Goal: Information Seeking & Learning: Find specific fact

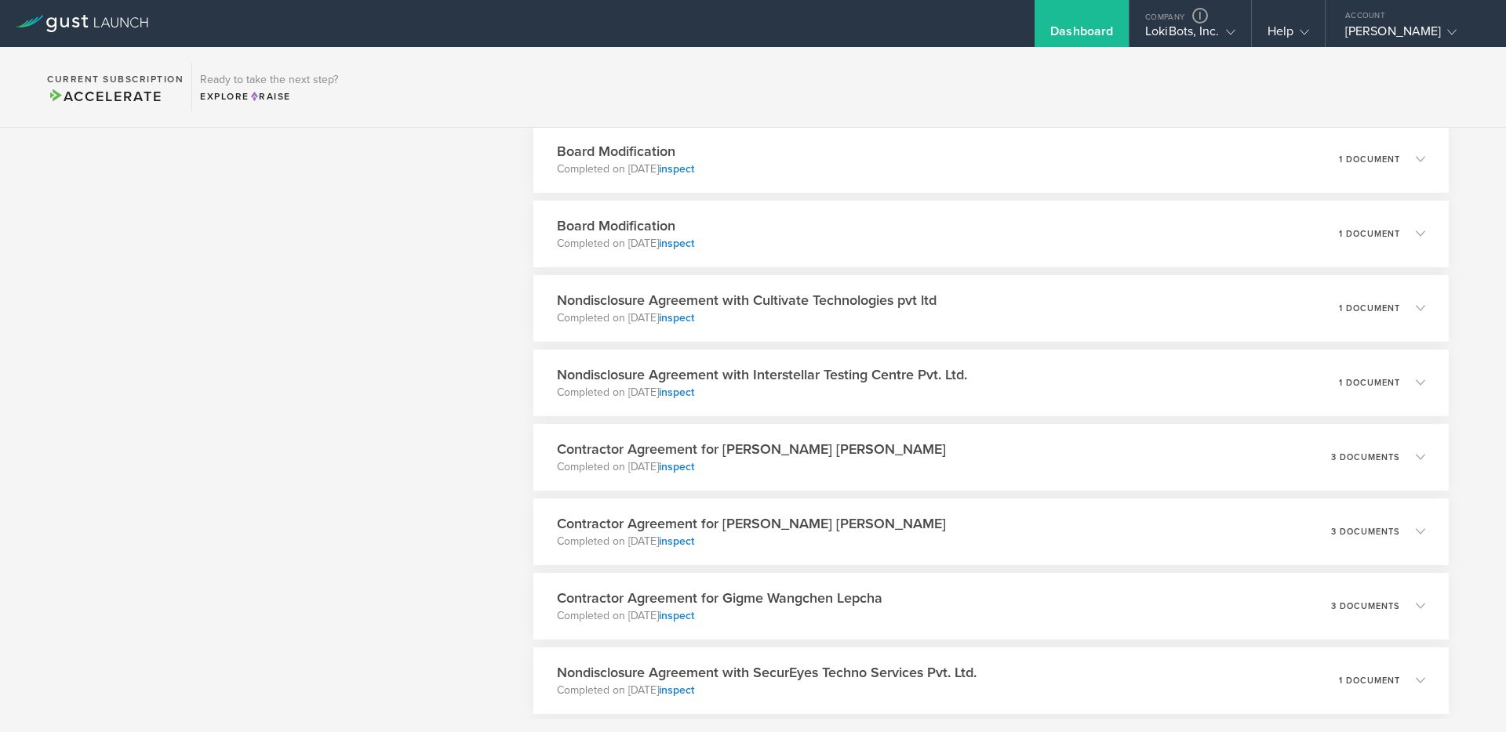
scroll to position [7006, 0]
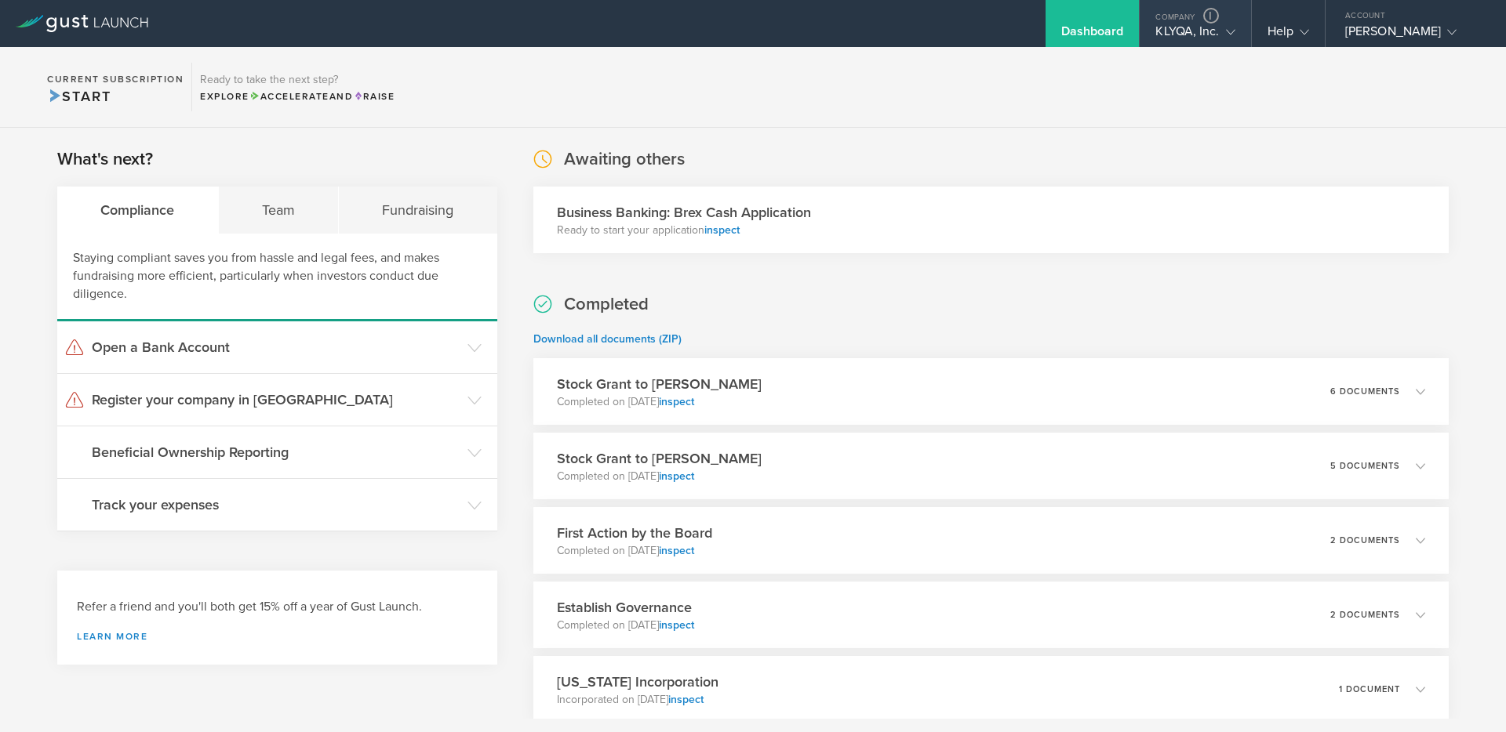
click at [1226, 32] on icon at bounding box center [1230, 31] width 9 height 9
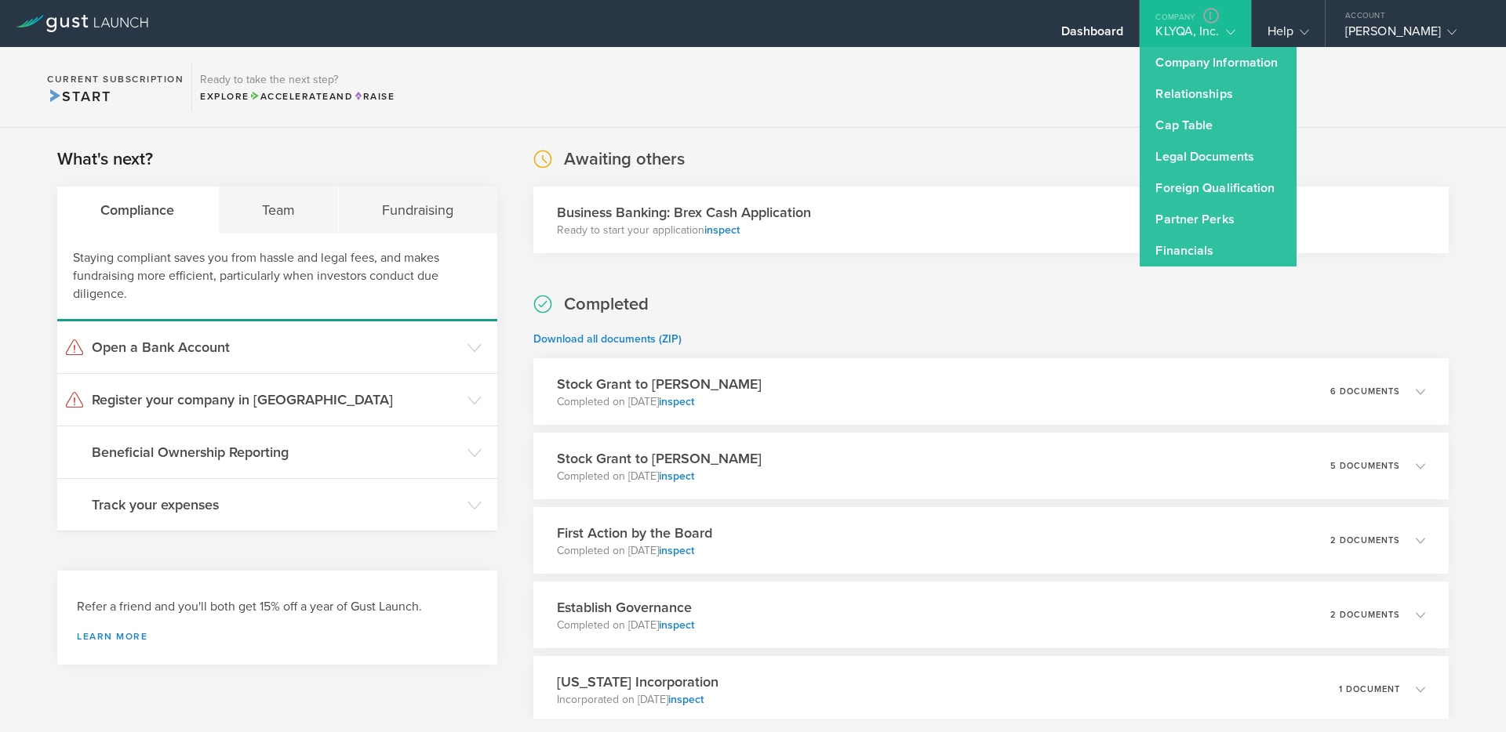
click at [932, 130] on div "What's next? Compliance Team Fundraising Staying compliant saves you from hassl…" at bounding box center [753, 474] width 1506 height 693
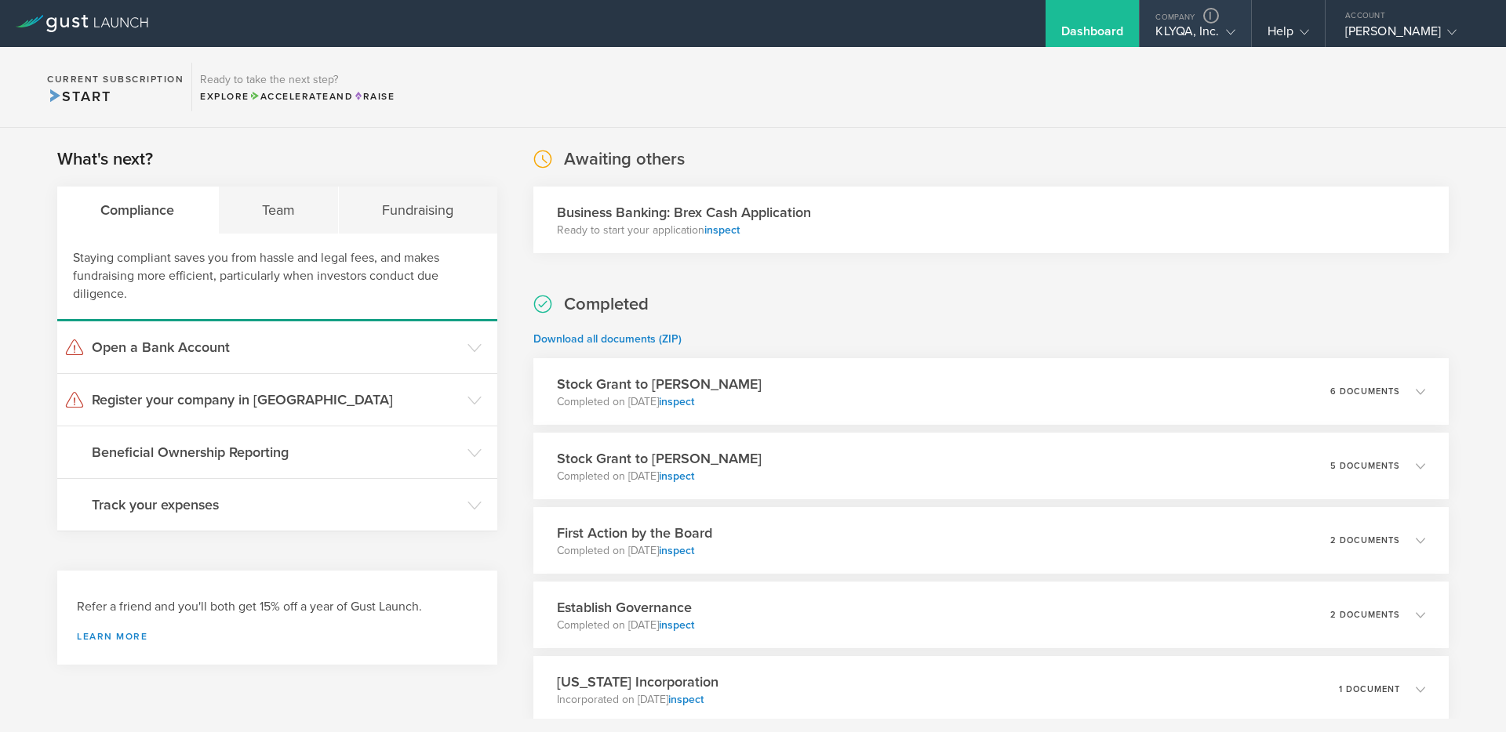
click at [1237, 14] on div "Company" at bounding box center [1194, 12] width 111 height 24
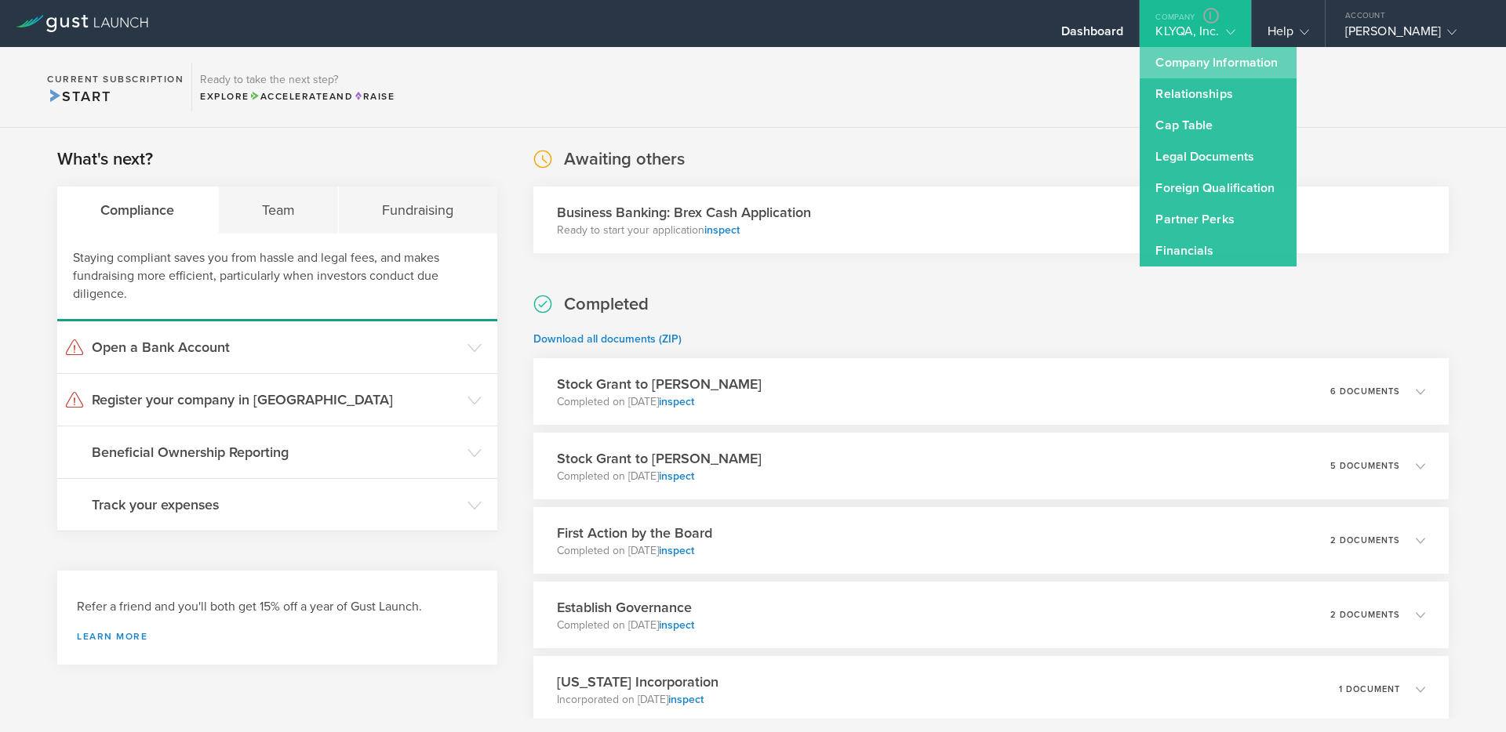
click at [1219, 62] on link "Company Information" at bounding box center [1217, 62] width 157 height 31
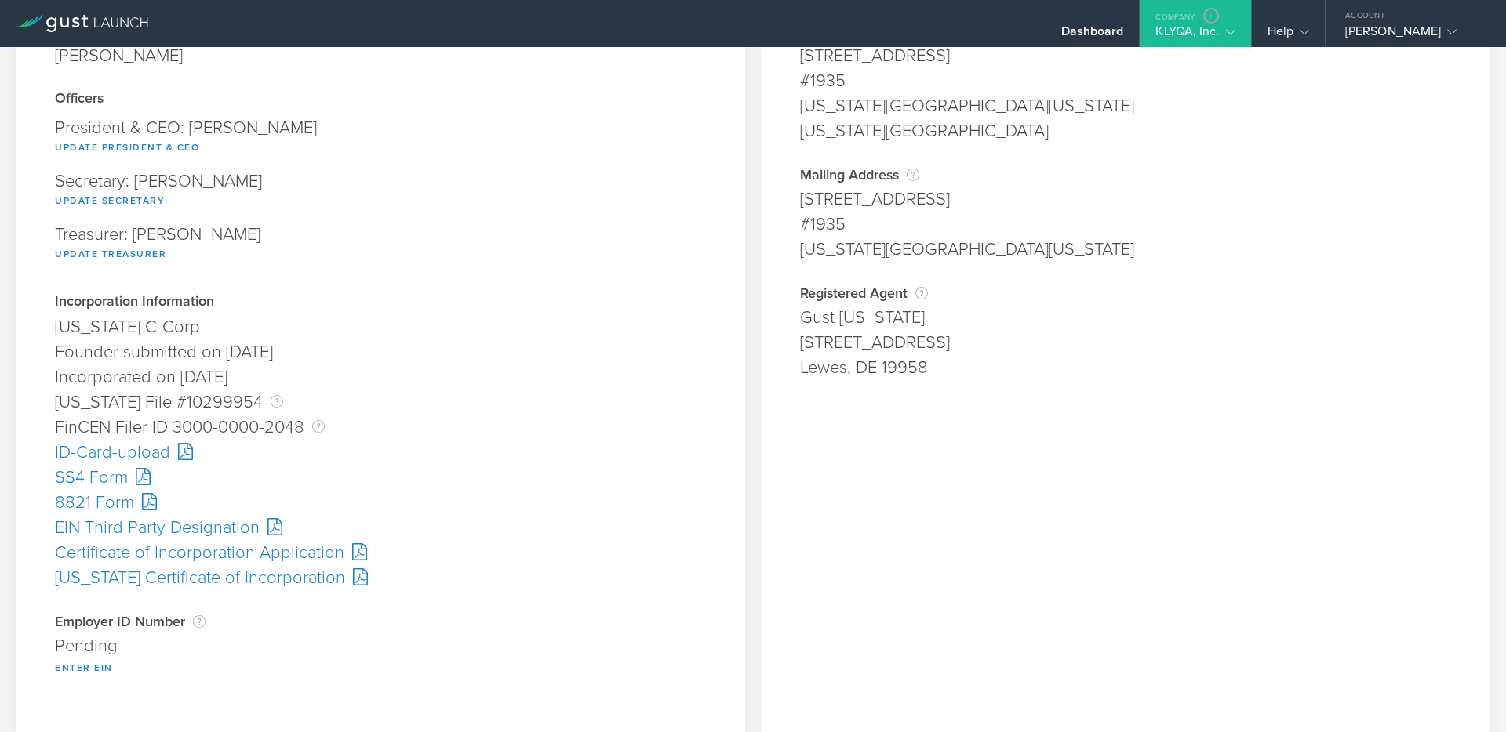
scroll to position [169, 0]
click at [93, 478] on div "SS4 Form" at bounding box center [380, 479] width 651 height 25
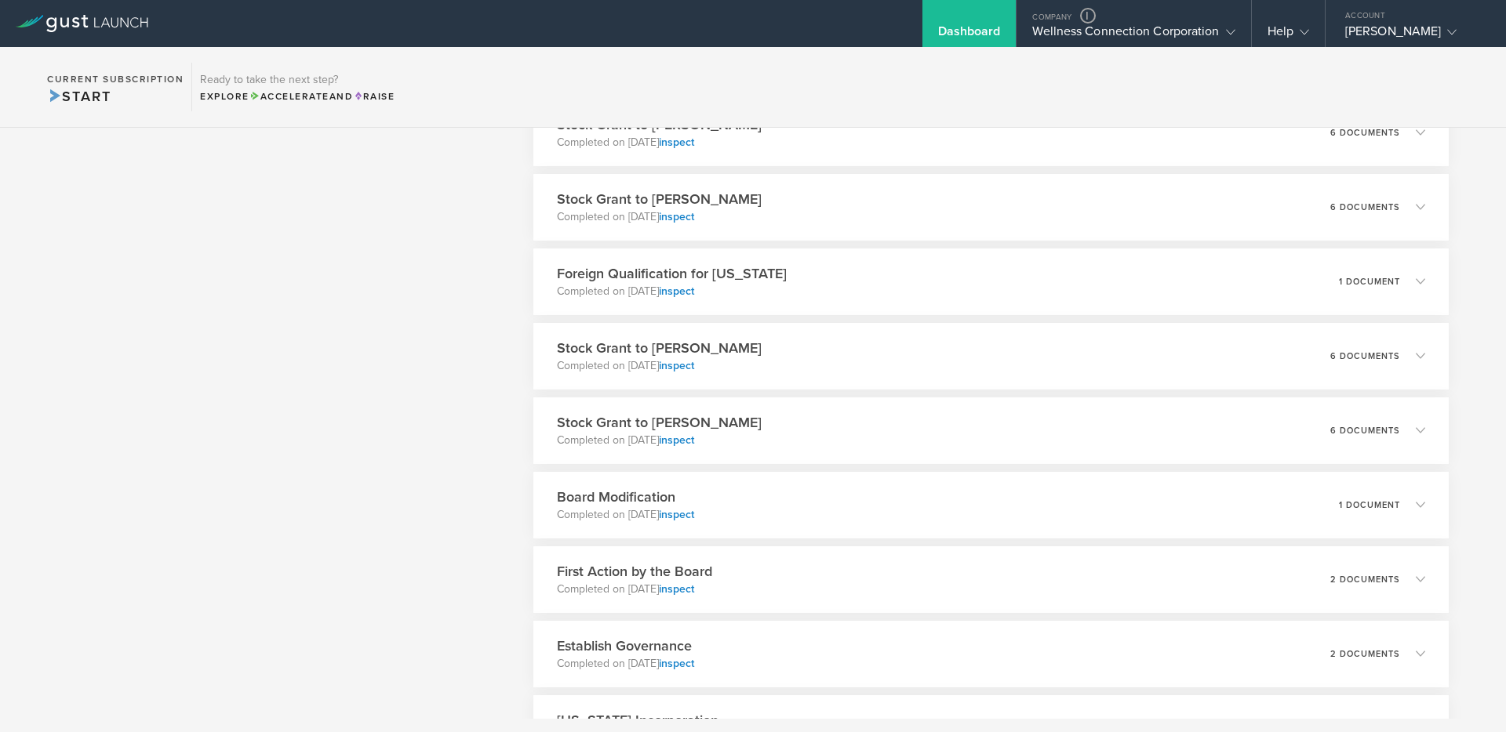
scroll to position [8159, 0]
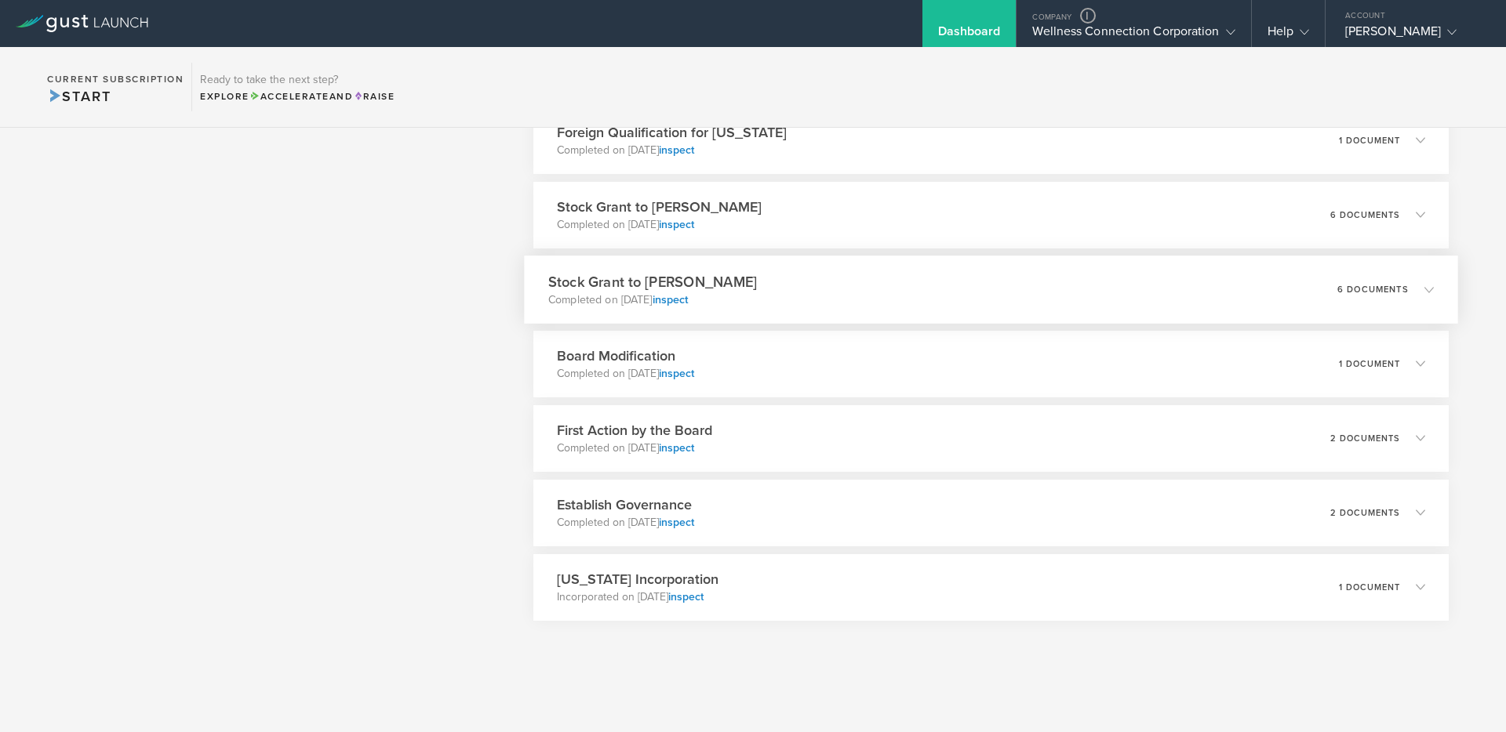
click at [830, 287] on div "Stock Grant to Lydia Goyal Completed on May 21, 2023 inspect 6 documents" at bounding box center [991, 290] width 934 height 68
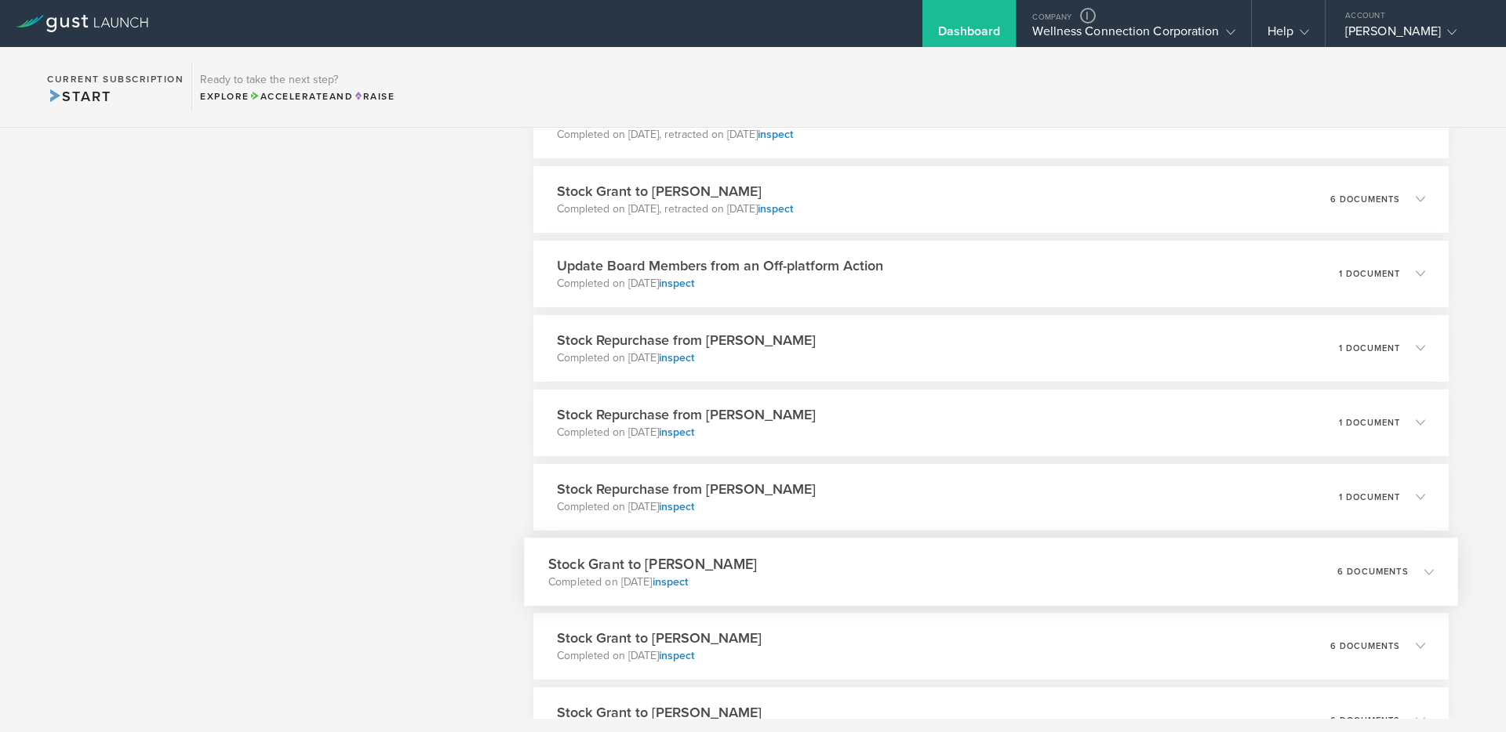
scroll to position [5037, 0]
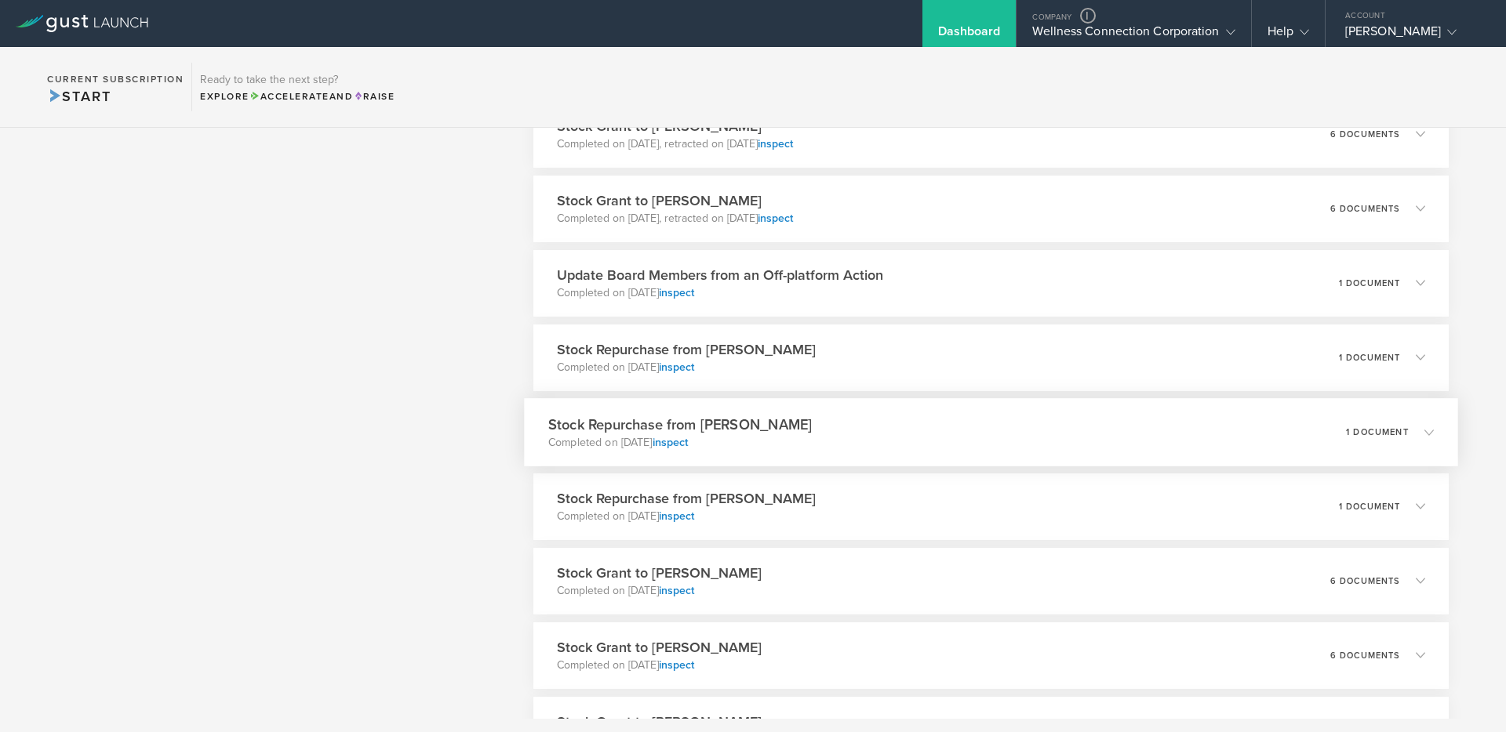
click at [834, 420] on div "Stock Repurchase from Khalil Kamal Completed on Jan 6, 2025 inspect 1 document" at bounding box center [991, 432] width 934 height 68
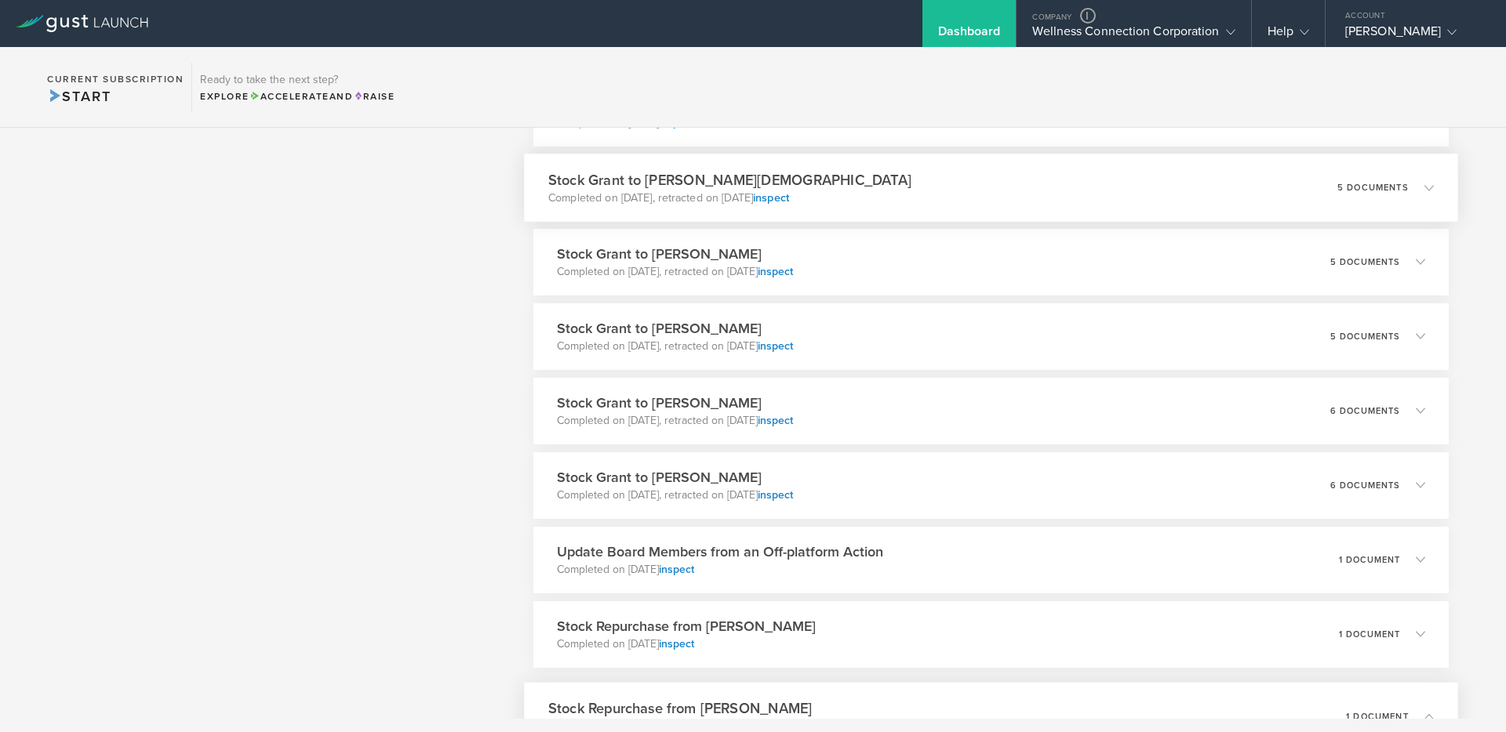
scroll to position [4648, 0]
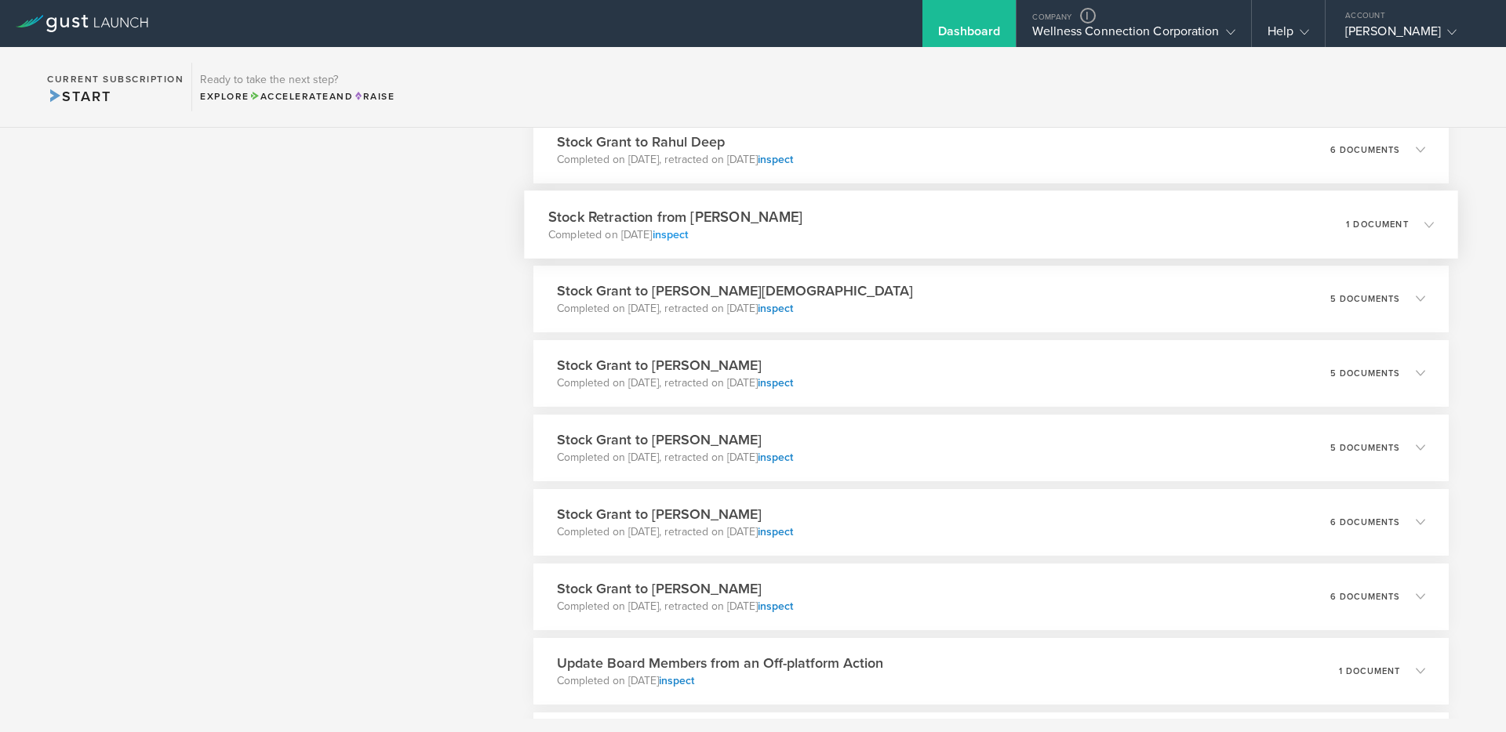
click at [688, 234] on link "inspect" at bounding box center [670, 233] width 36 height 13
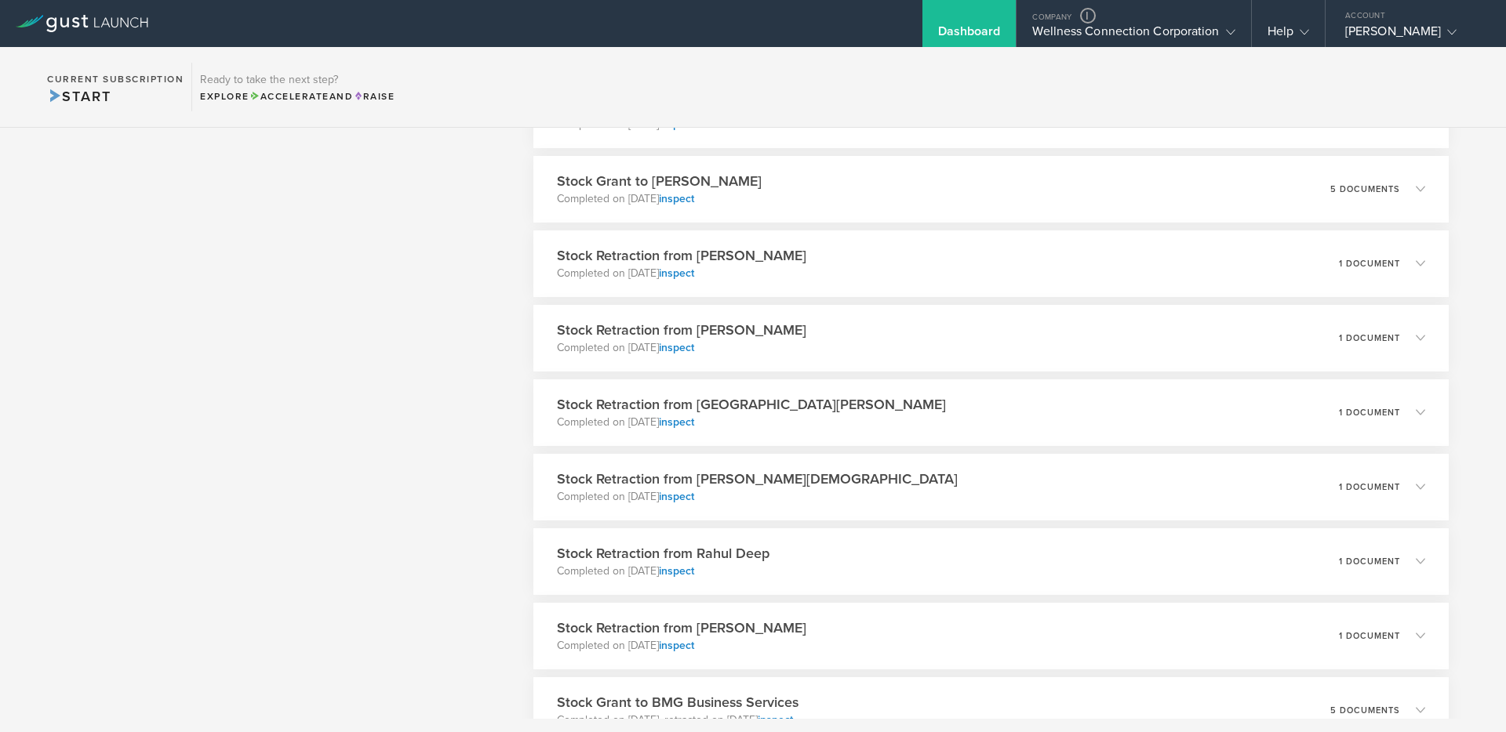
scroll to position [3264, 0]
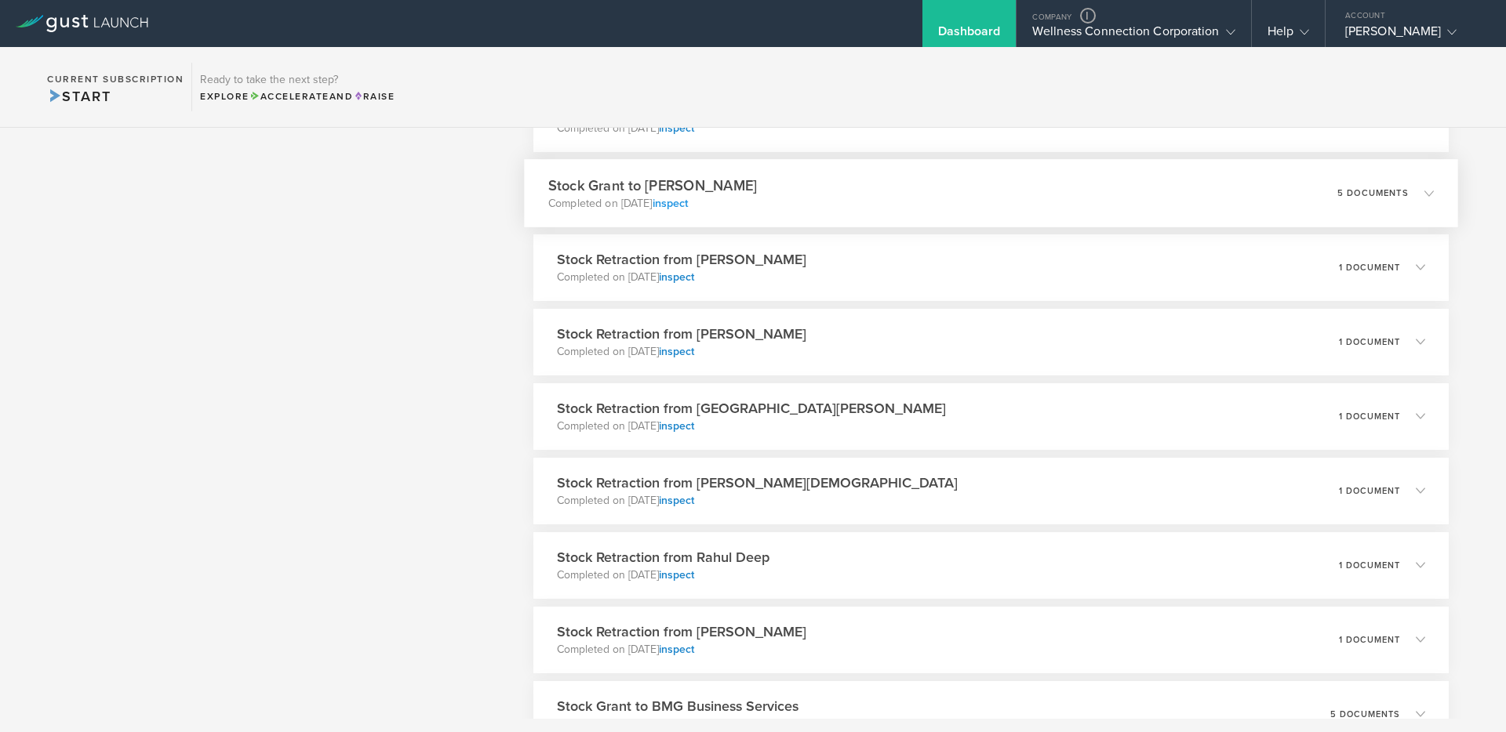
click at [688, 202] on link "inspect" at bounding box center [670, 202] width 36 height 13
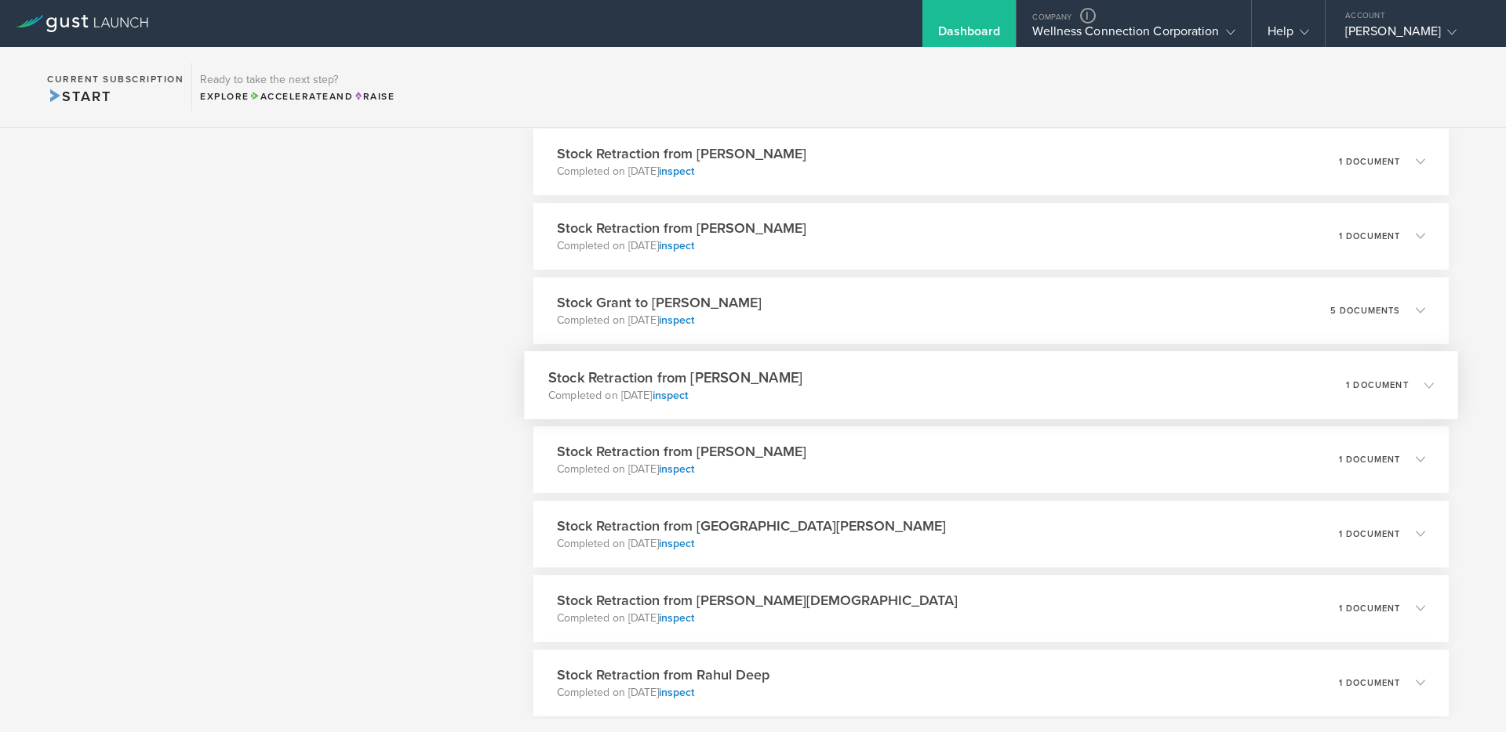
scroll to position [3148, 0]
click at [803, 310] on div "Stock Grant to Eliana Crivas Completed on Apr 4, 2025 inspect 5 documents" at bounding box center [991, 310] width 934 height 68
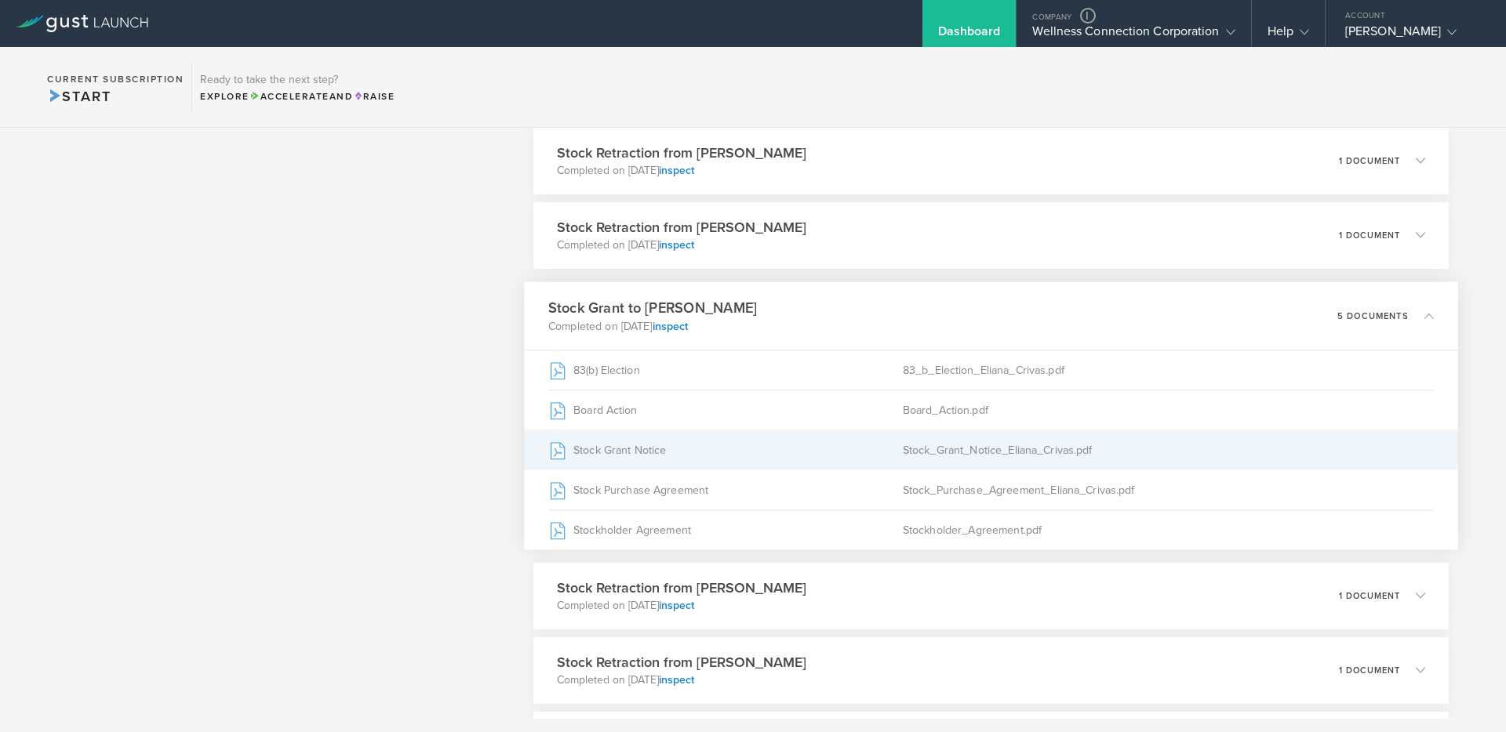
click at [659, 448] on div "Stock Grant Notice" at bounding box center [725, 449] width 354 height 39
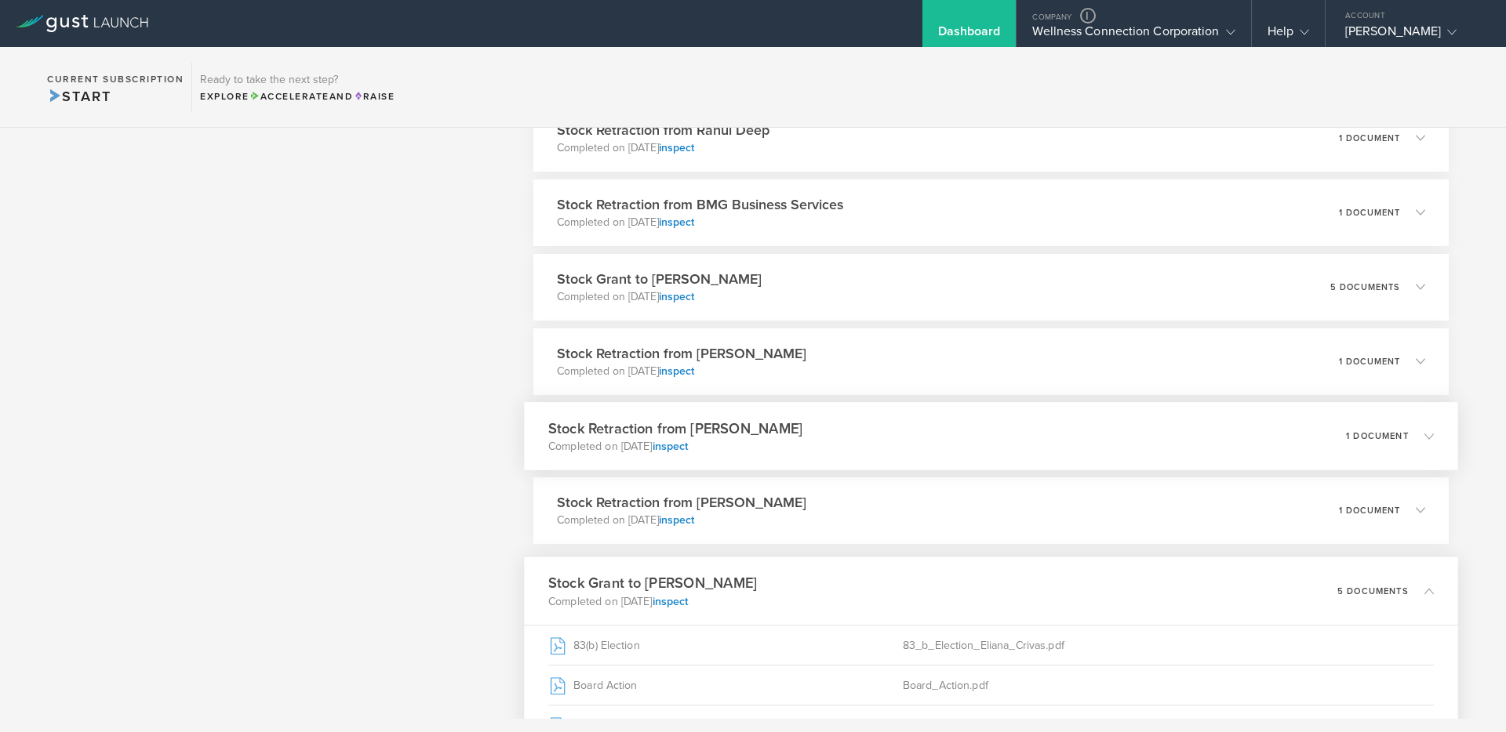
scroll to position [2865, 0]
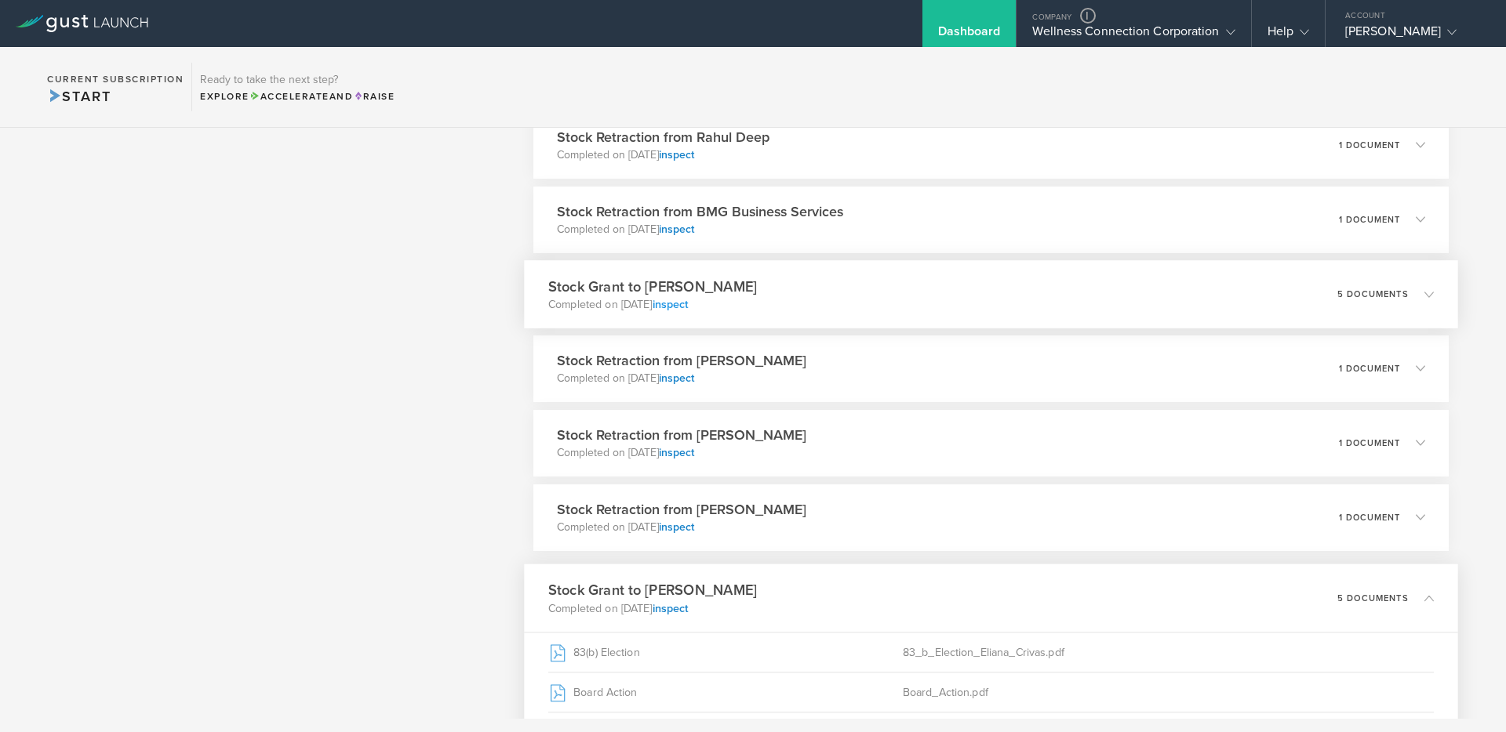
click at [688, 305] on link "inspect" at bounding box center [670, 303] width 36 height 13
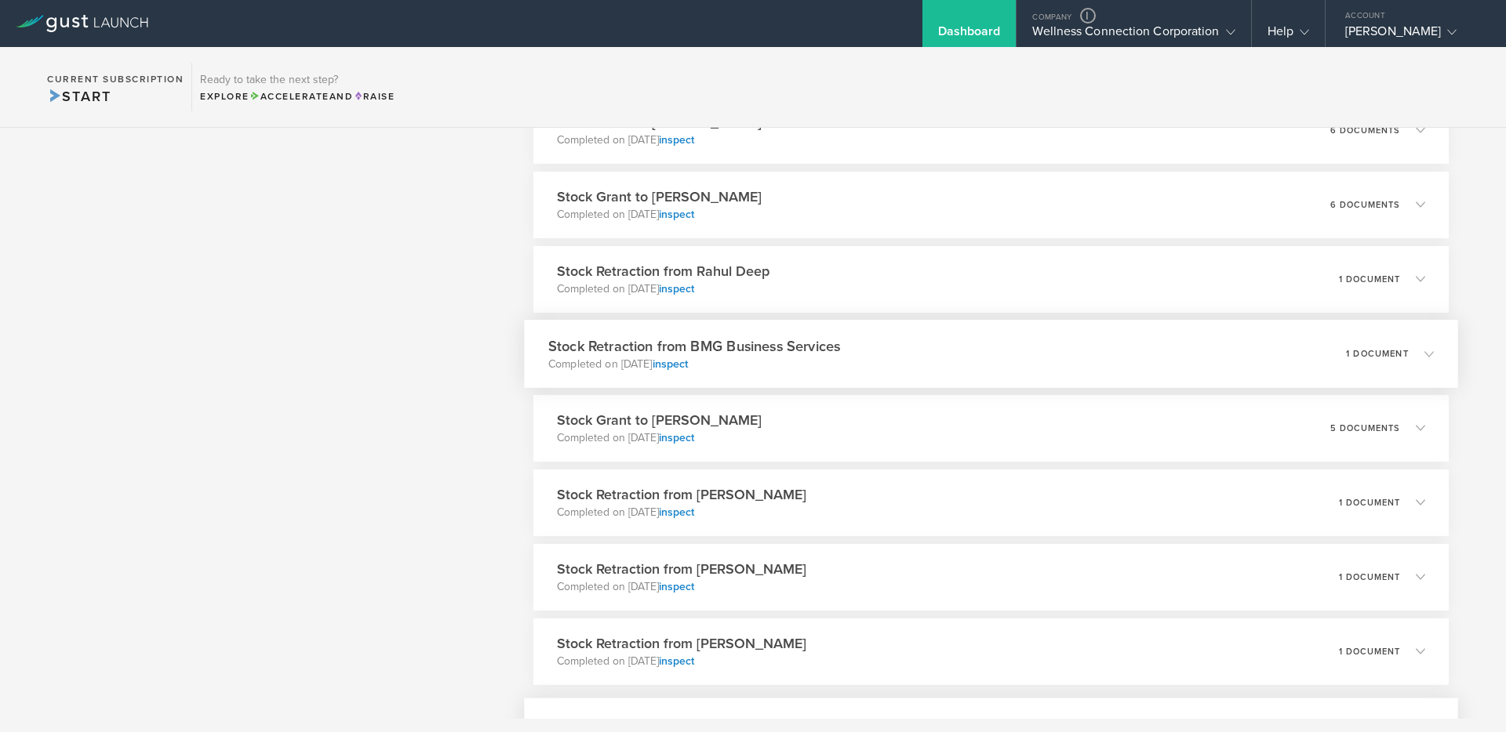
scroll to position [2723, 0]
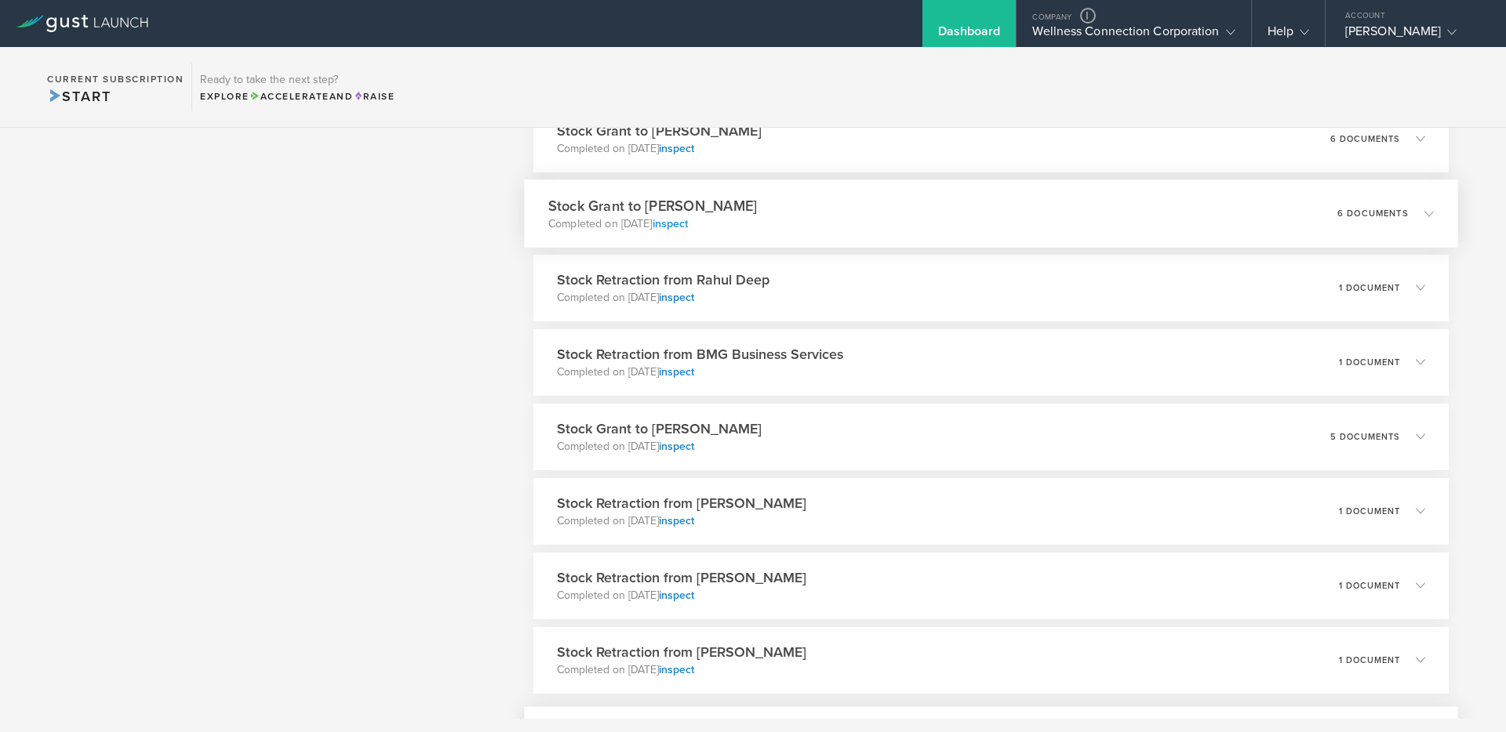
click at [688, 221] on link "inspect" at bounding box center [670, 222] width 36 height 13
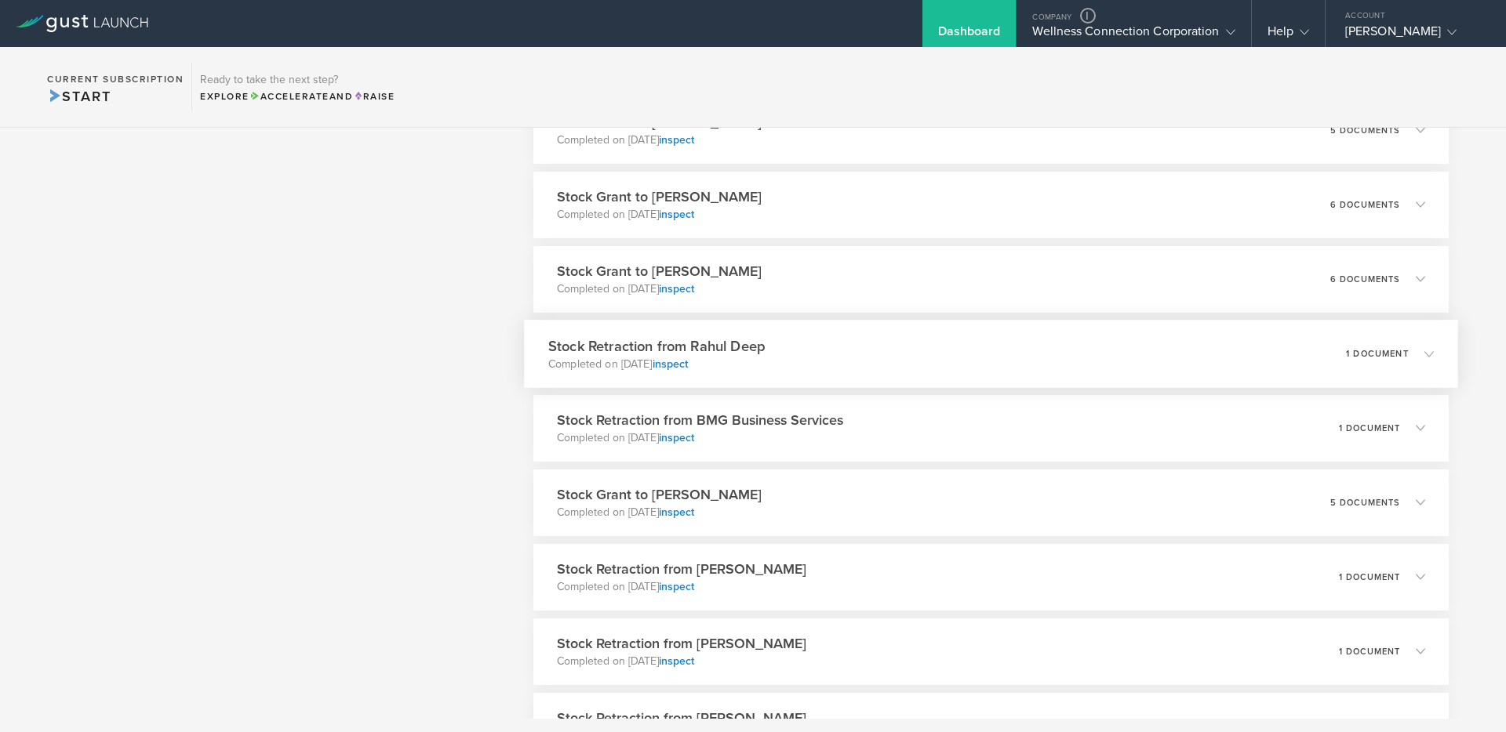
scroll to position [2618, 0]
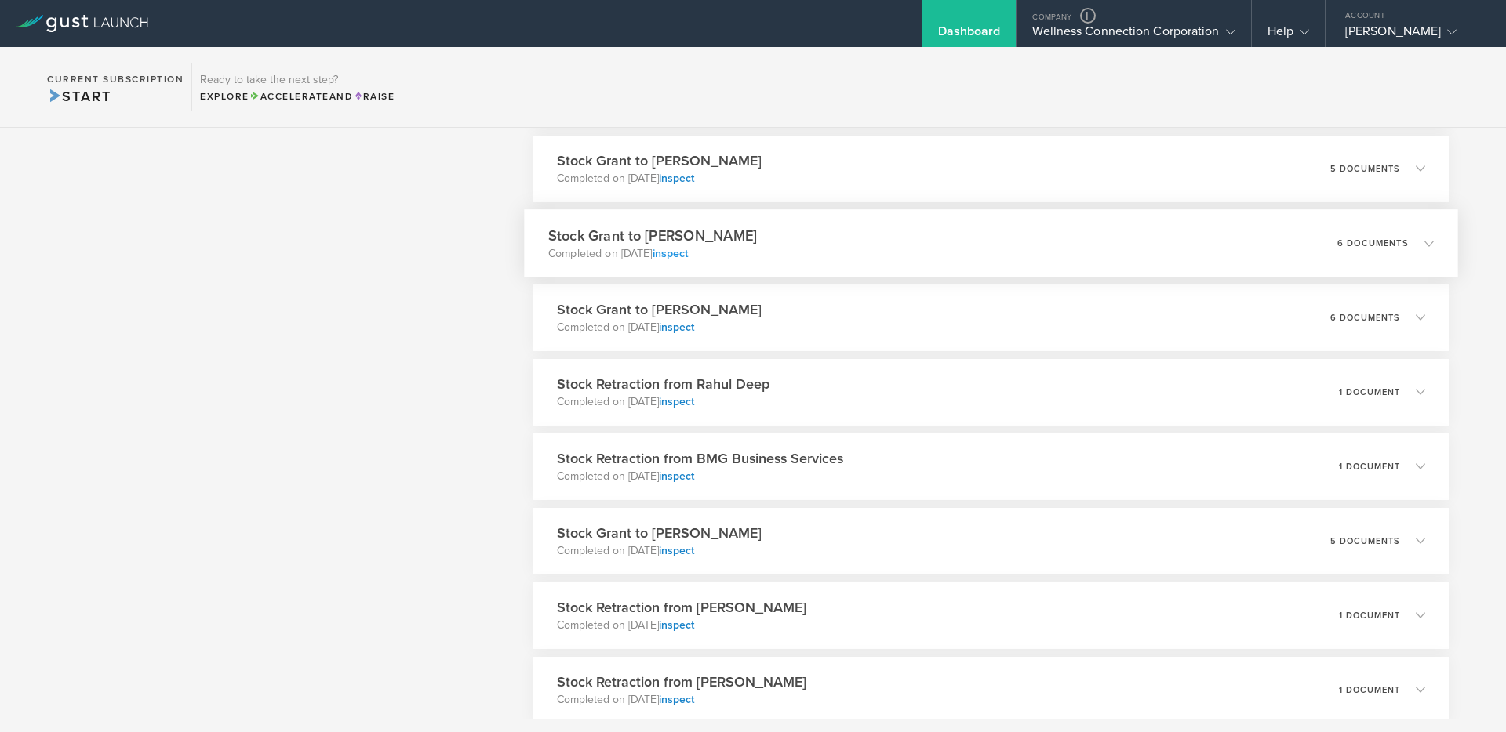
click at [688, 251] on link "inspect" at bounding box center [670, 252] width 36 height 13
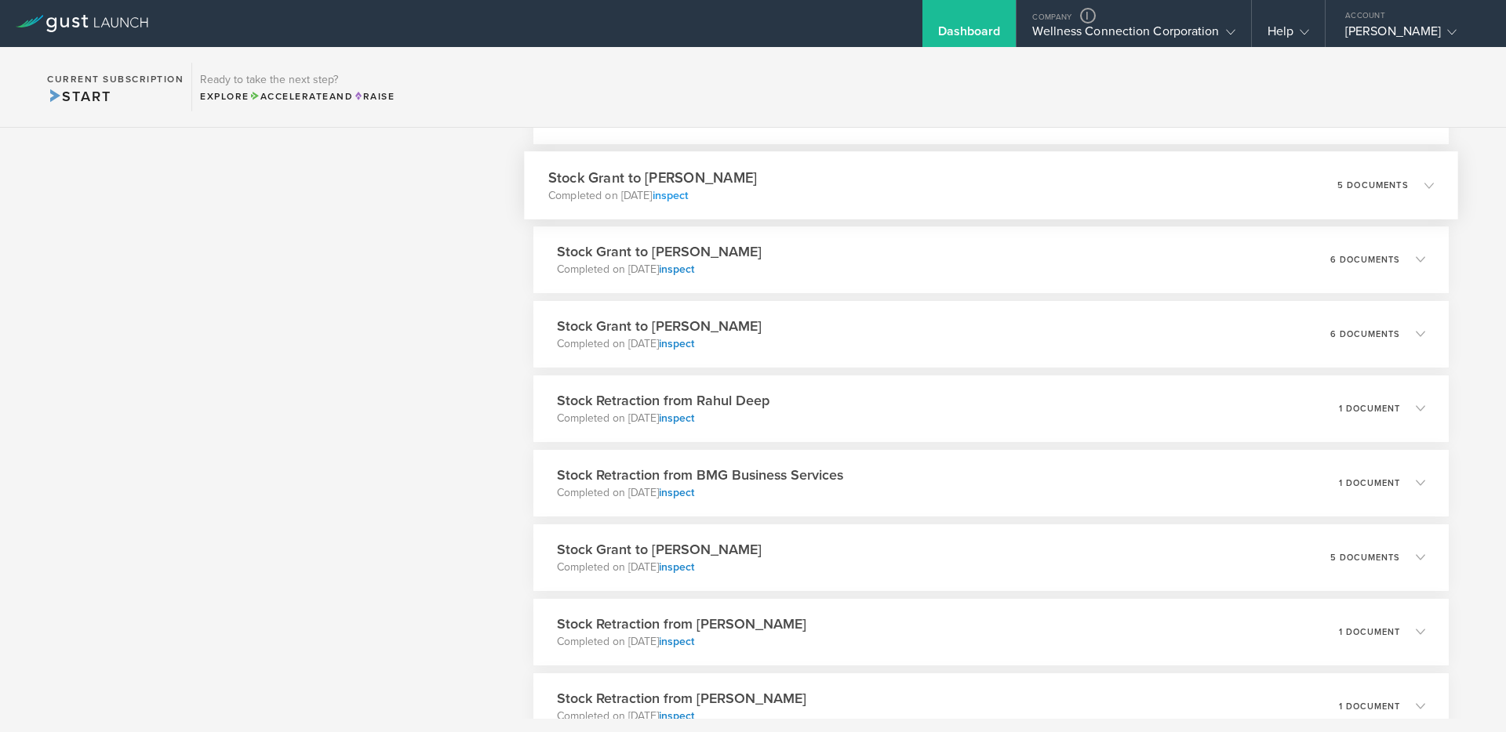
click at [688, 198] on link "inspect" at bounding box center [670, 194] width 36 height 13
click at [688, 193] on link "inspect" at bounding box center [670, 191] width 36 height 13
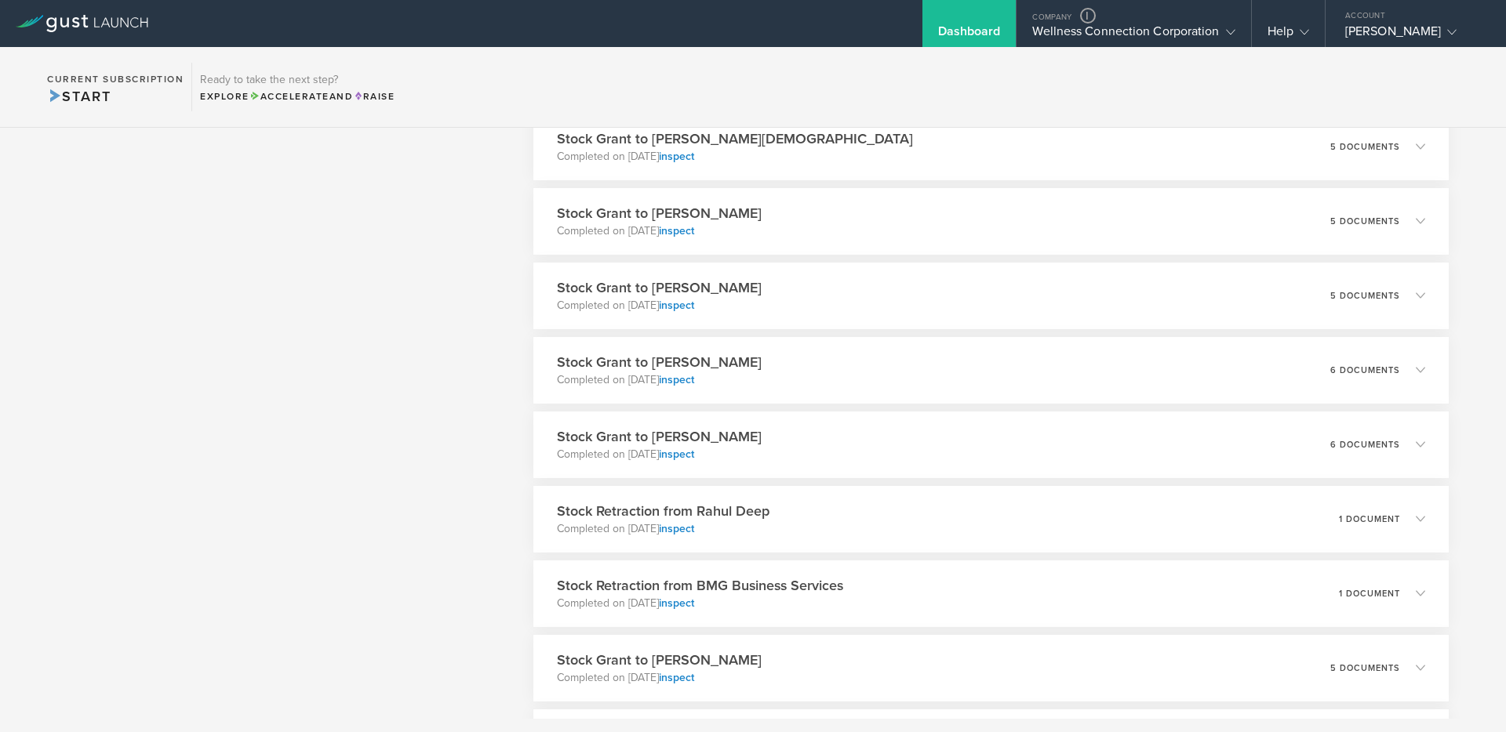
scroll to position [2480, 0]
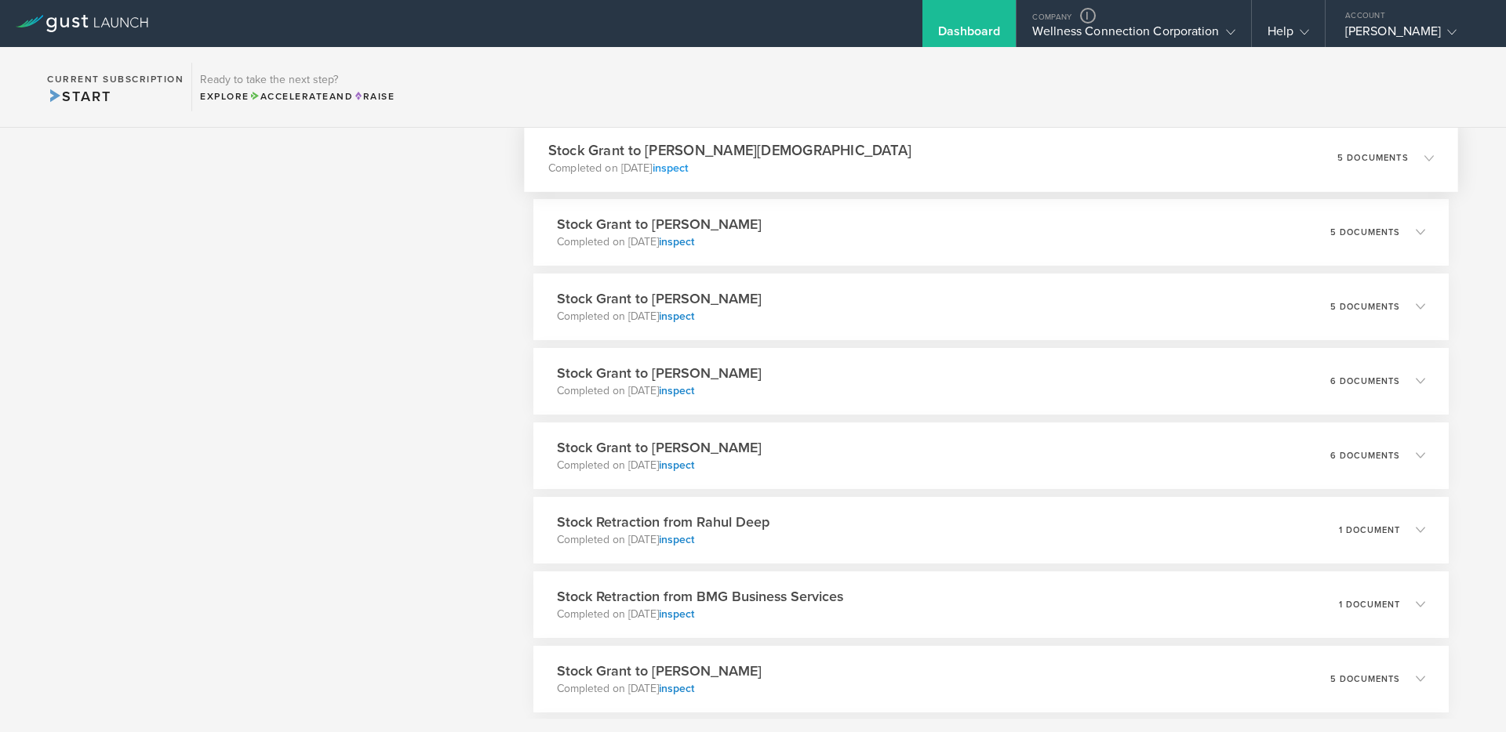
click at [688, 168] on link "inspect" at bounding box center [670, 167] width 36 height 13
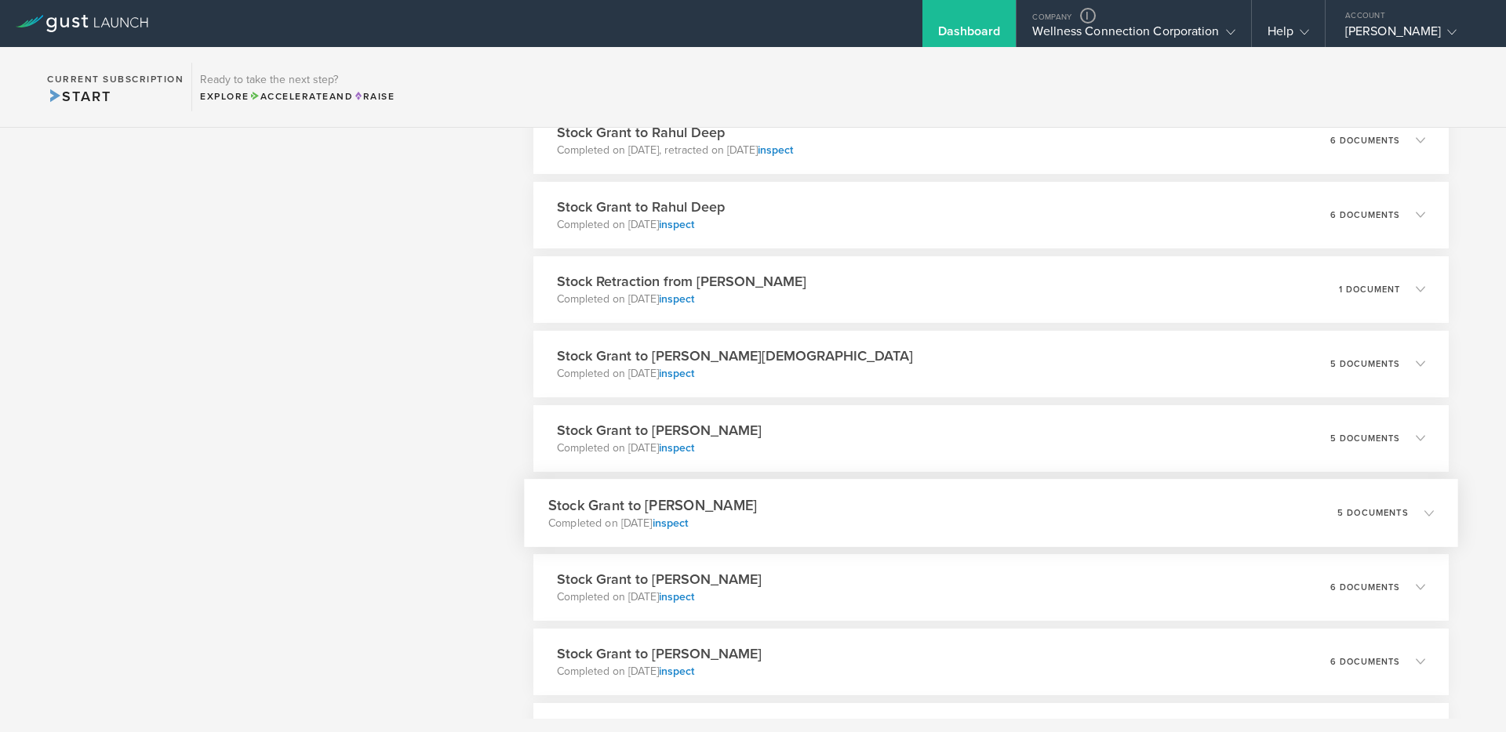
scroll to position [2280, 0]
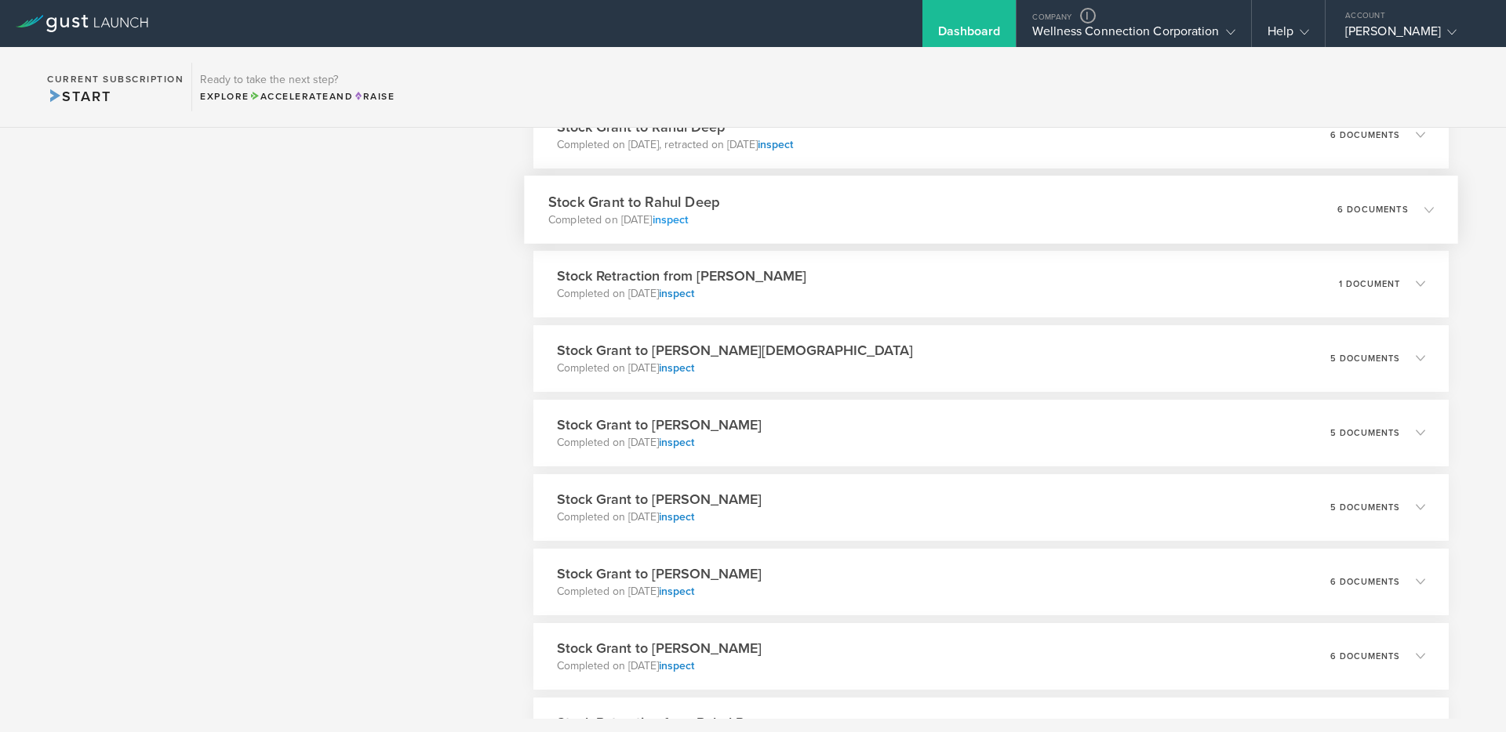
click at [688, 220] on link "inspect" at bounding box center [670, 219] width 36 height 13
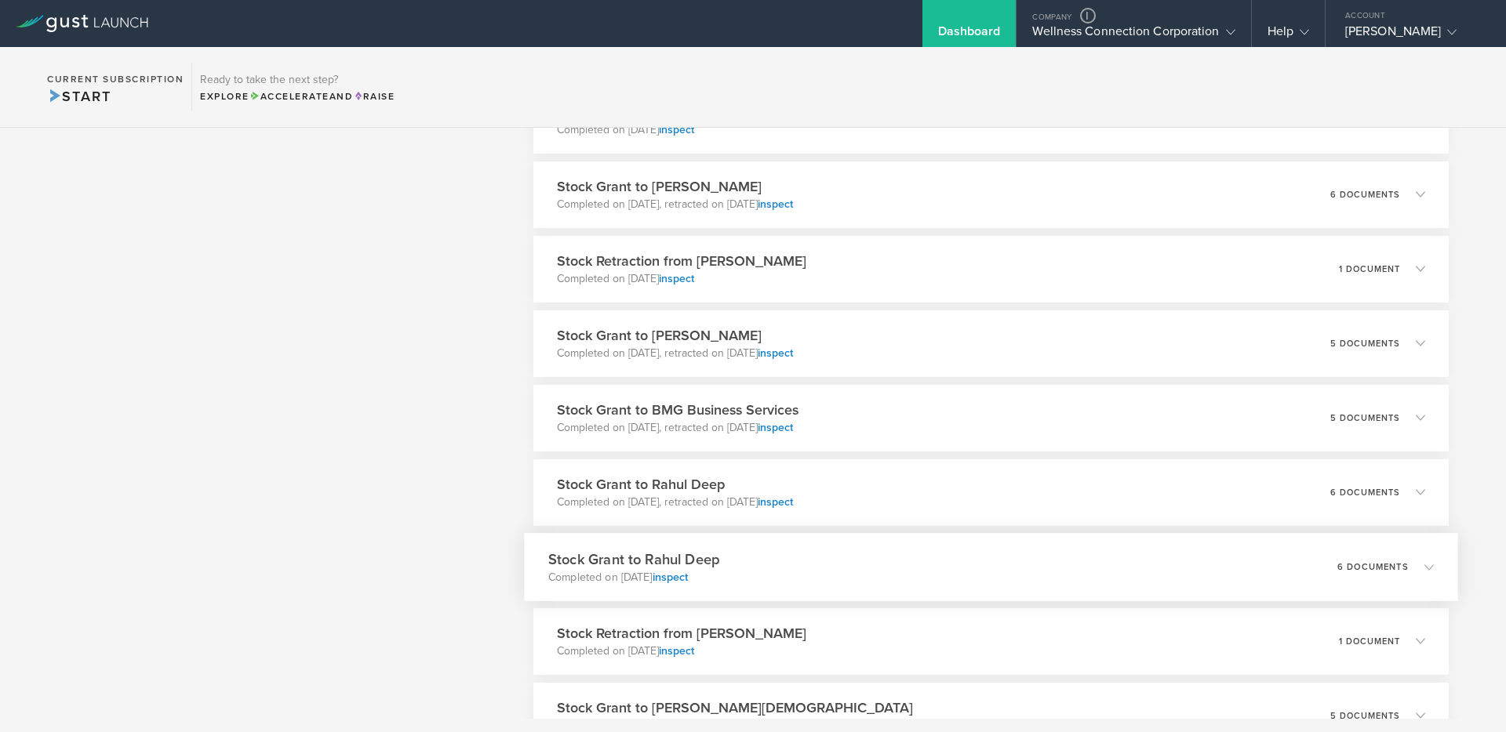
scroll to position [1914, 0]
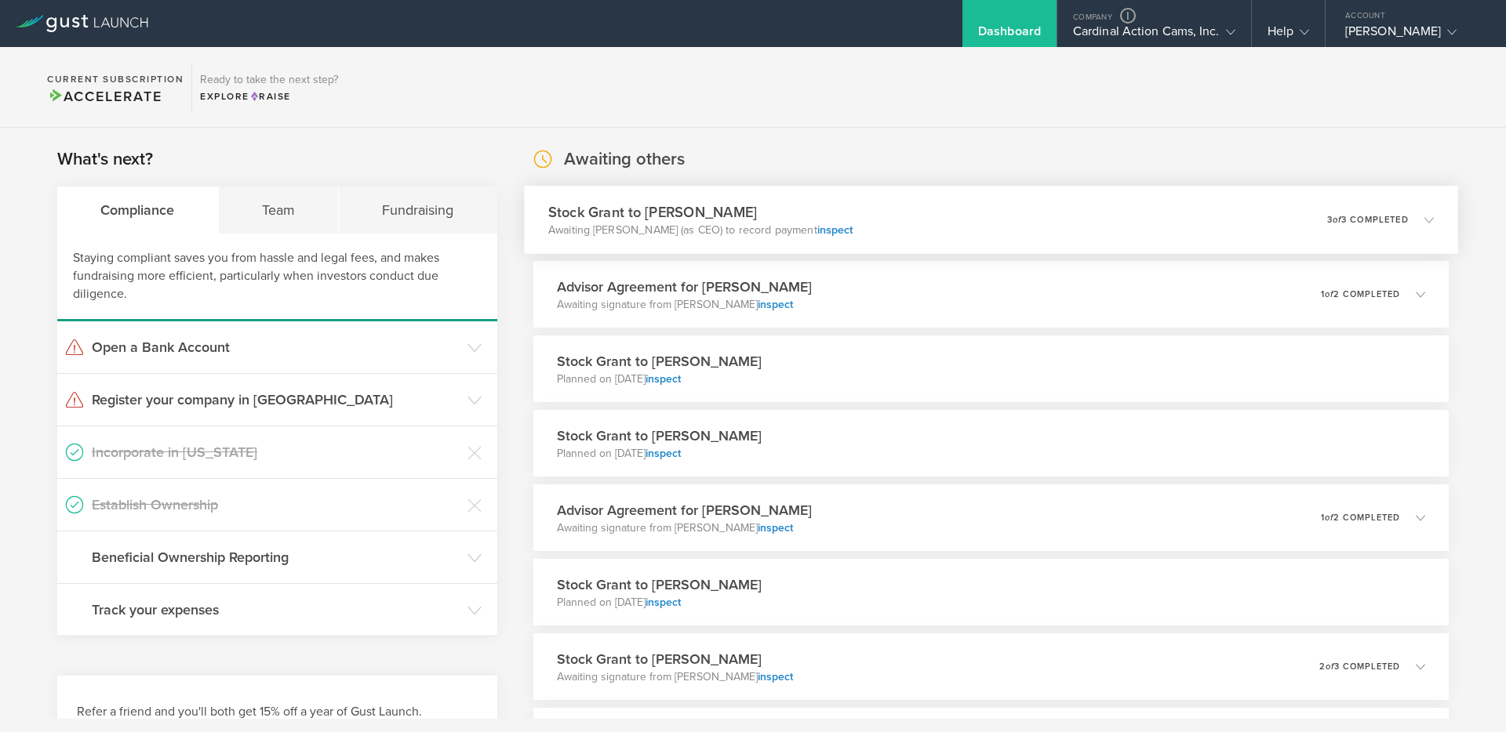
click at [881, 216] on div "Stock Grant to Madeline Blankenship Awaiting Nicholas Smith (as CEO) to record …" at bounding box center [991, 220] width 934 height 68
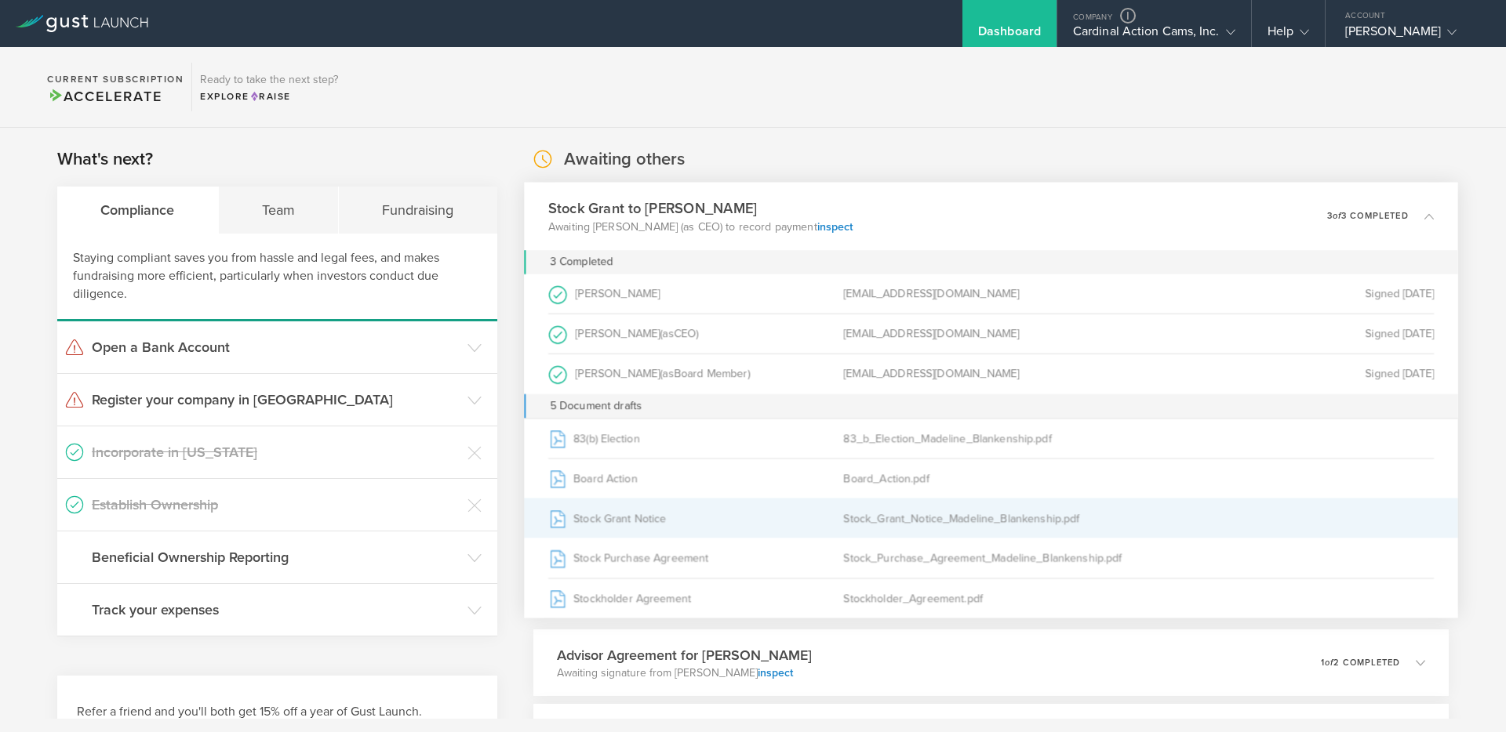
click at [612, 518] on div "Stock Grant Notice" at bounding box center [695, 518] width 295 height 39
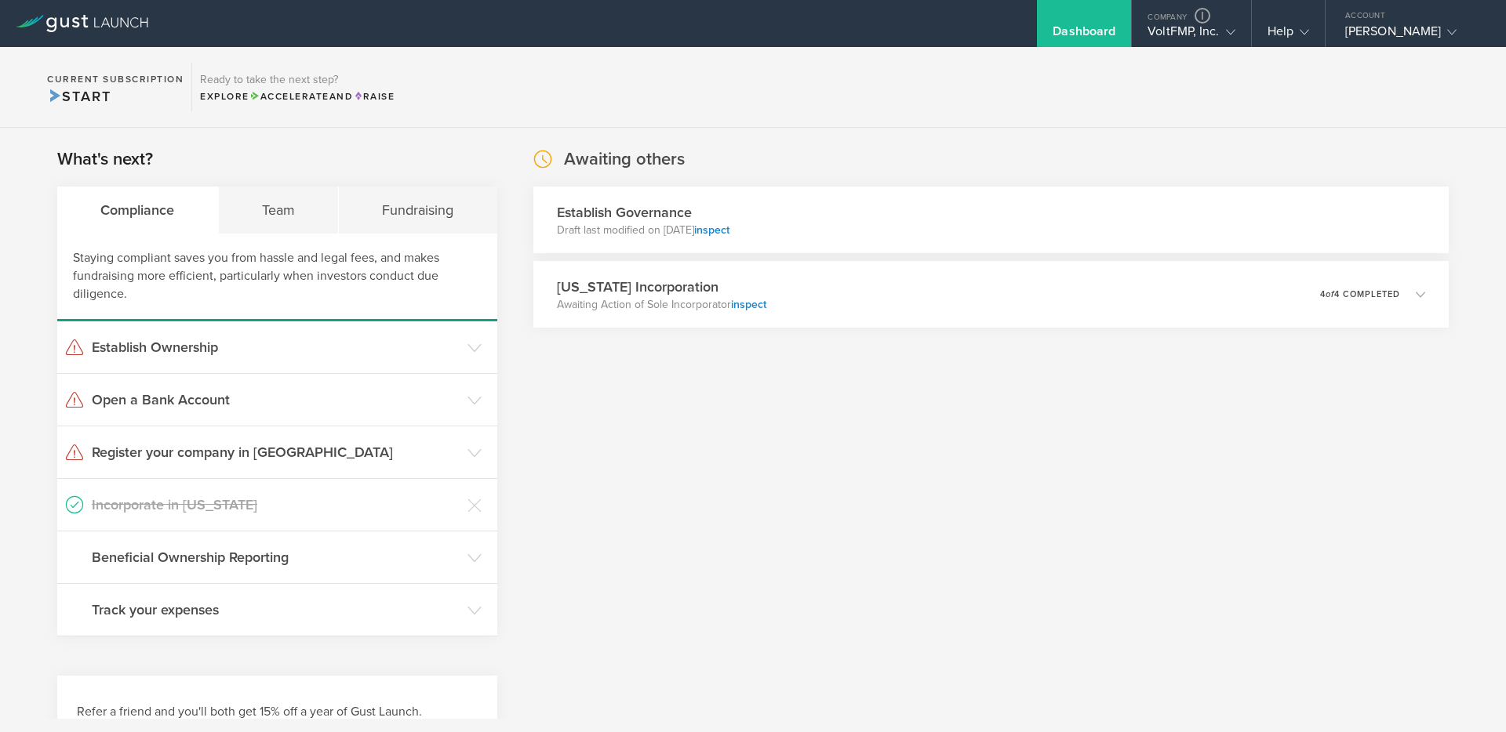
click at [812, 122] on section "Current Subscription Start Ready to take the next step? Explore Accelerate and …" at bounding box center [753, 87] width 1506 height 81
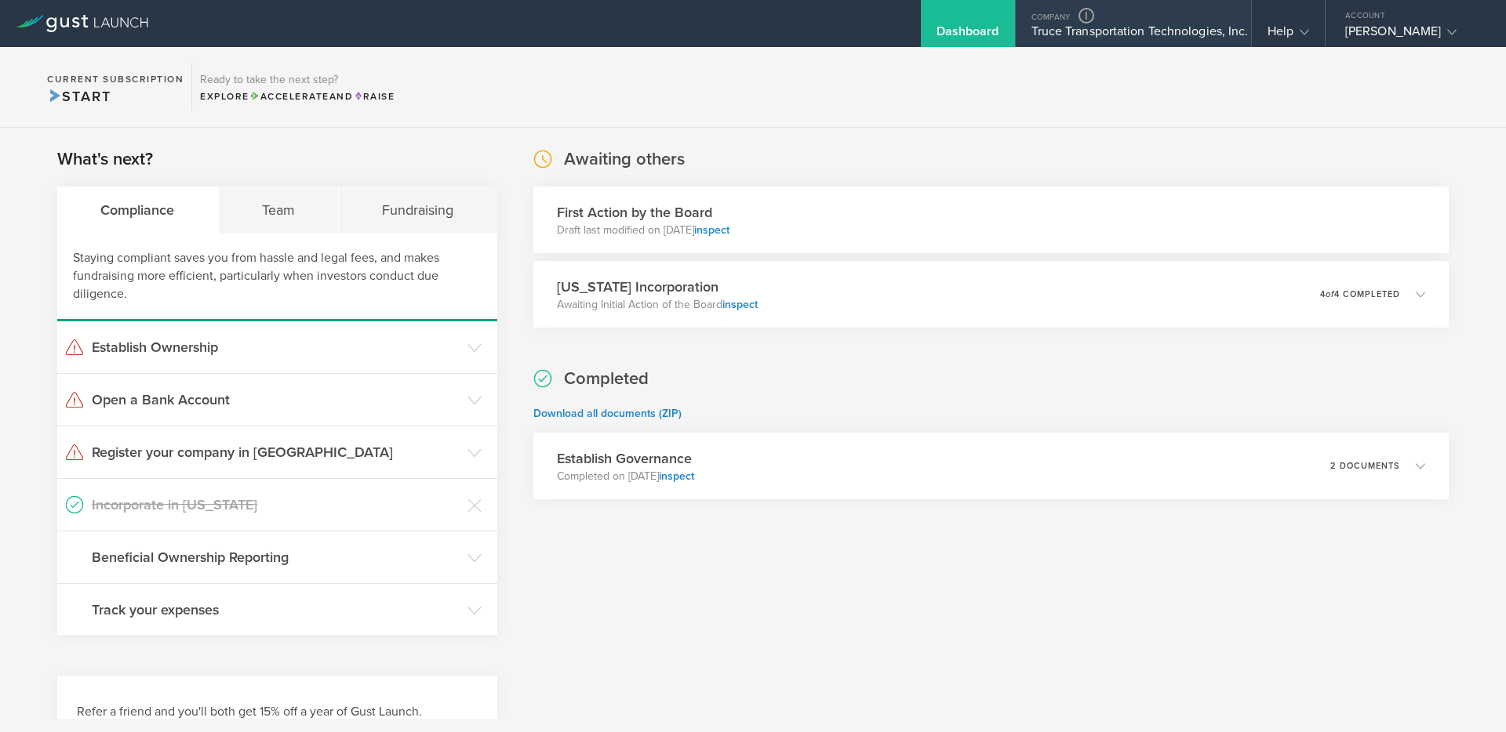
click at [1193, 32] on div "Truce Transportation Technologies, Inc." at bounding box center [1133, 36] width 204 height 24
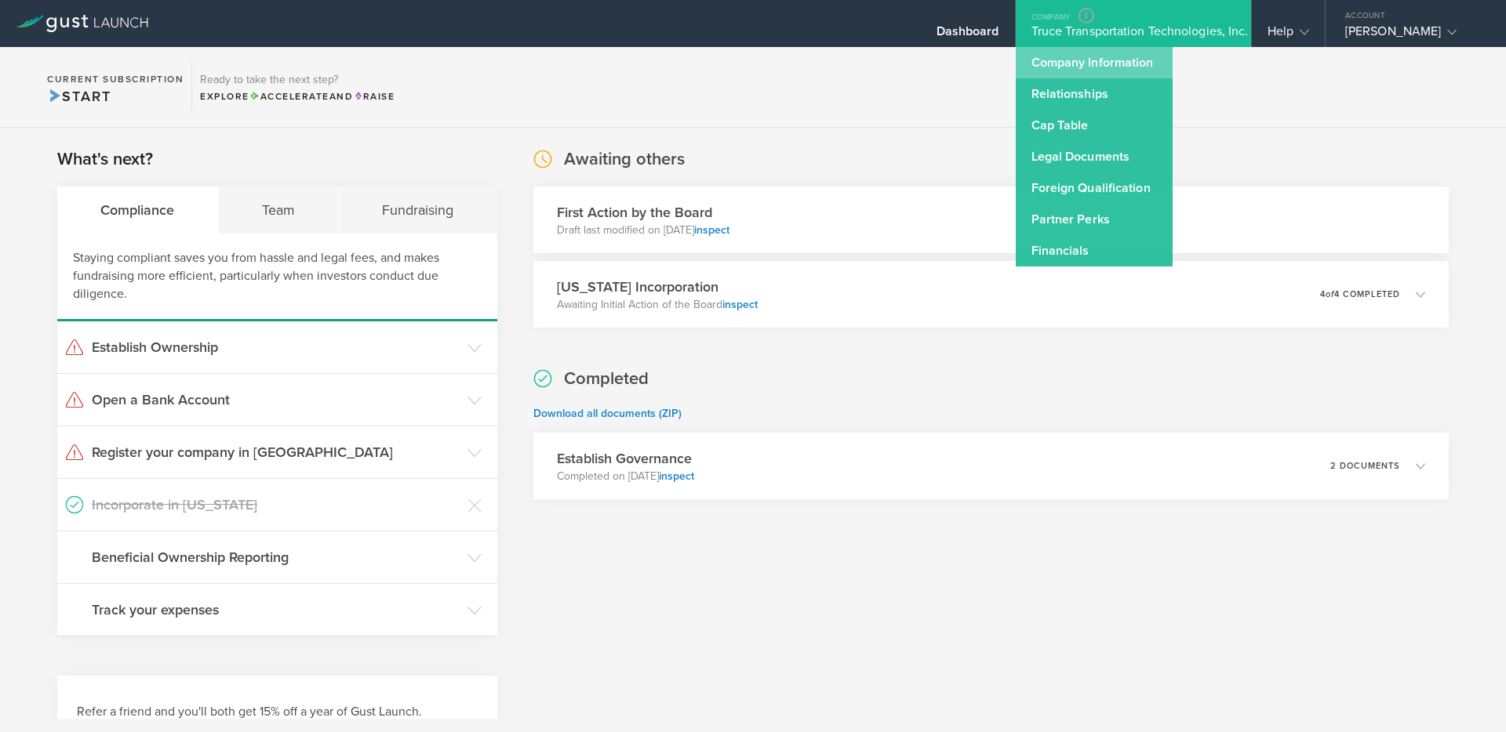
click at [1081, 60] on link "Company Information" at bounding box center [1093, 62] width 157 height 31
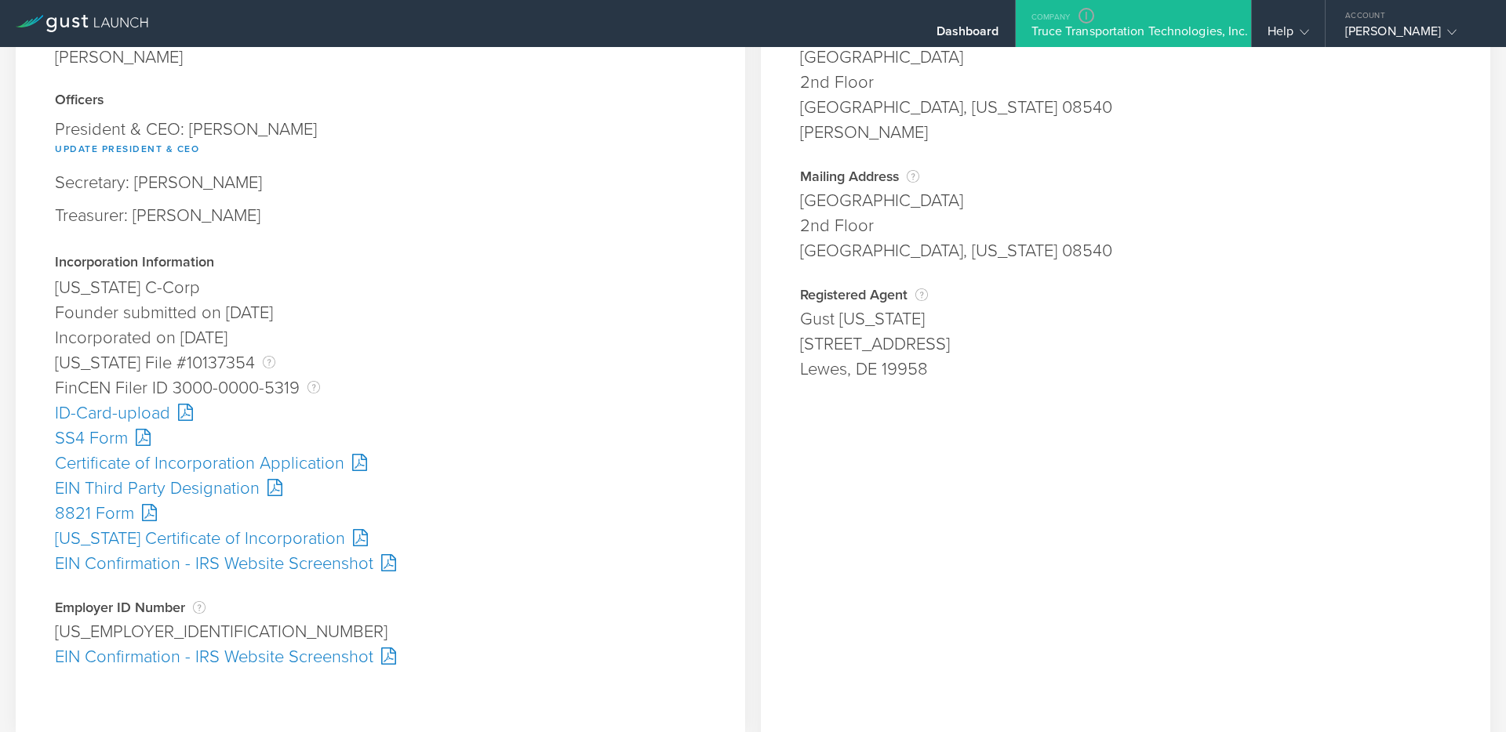
scroll to position [168, 0]
click at [106, 620] on div "33-4122548" at bounding box center [380, 632] width 651 height 25
click at [176, 663] on div "EIN Confirmation - IRS Website Screenshot" at bounding box center [380, 657] width 651 height 25
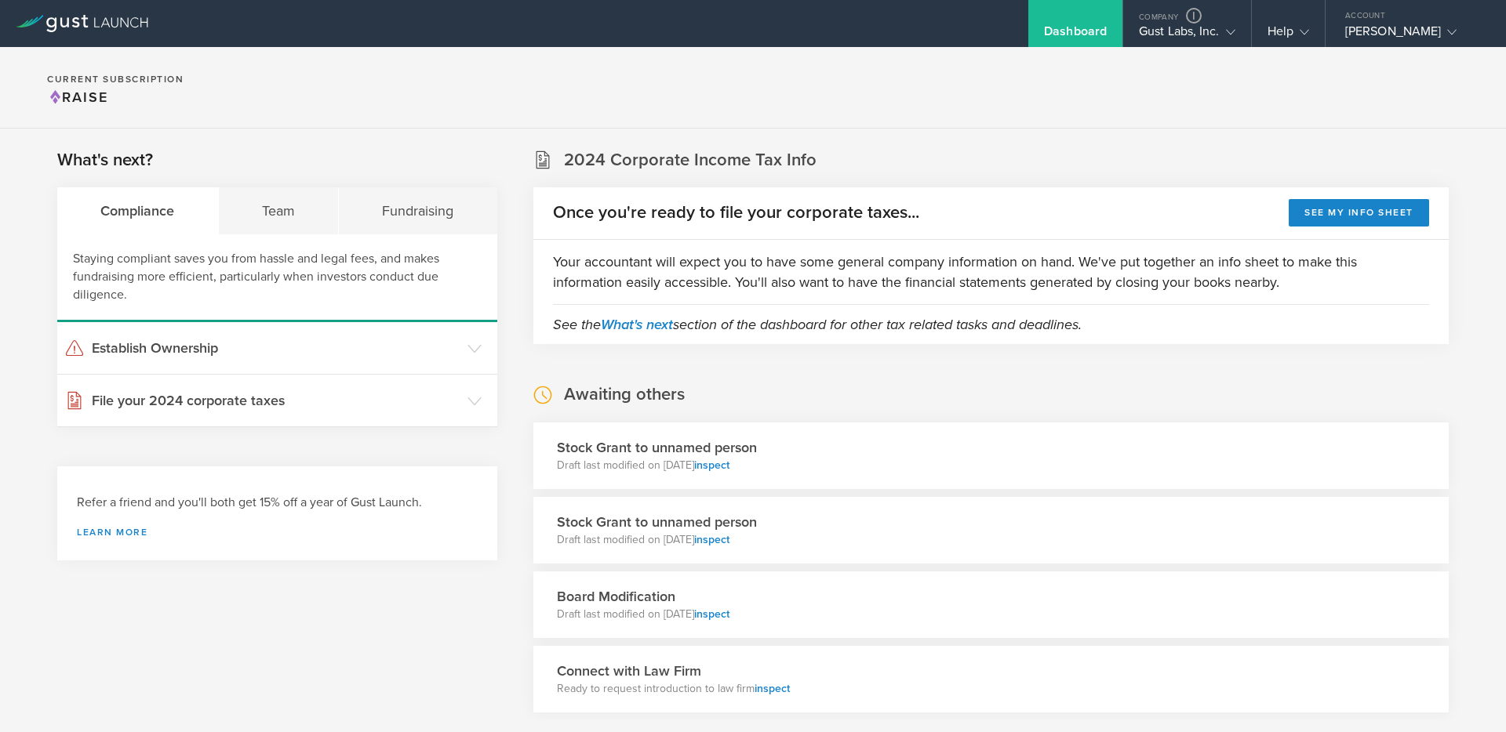
click at [194, 521] on div "Refer a friend and you'll both get 15% off a year of Gust Launch. Learn more" at bounding box center [277, 515] width 401 height 43
